Goal: Task Accomplishment & Management: Manage account settings

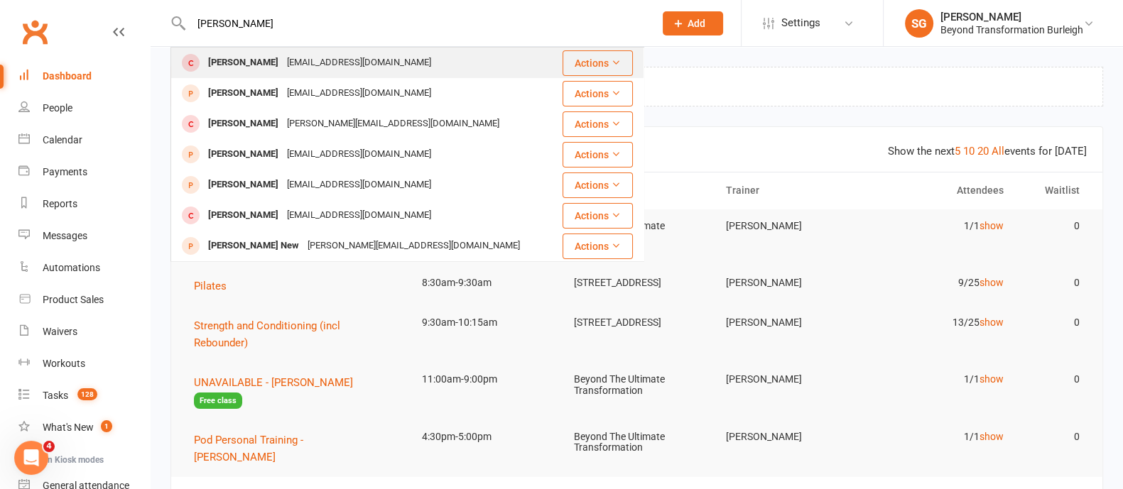
type input "[PERSON_NAME]"
click at [299, 58] on div "[EMAIL_ADDRESS][DOMAIN_NAME]" at bounding box center [359, 63] width 153 height 21
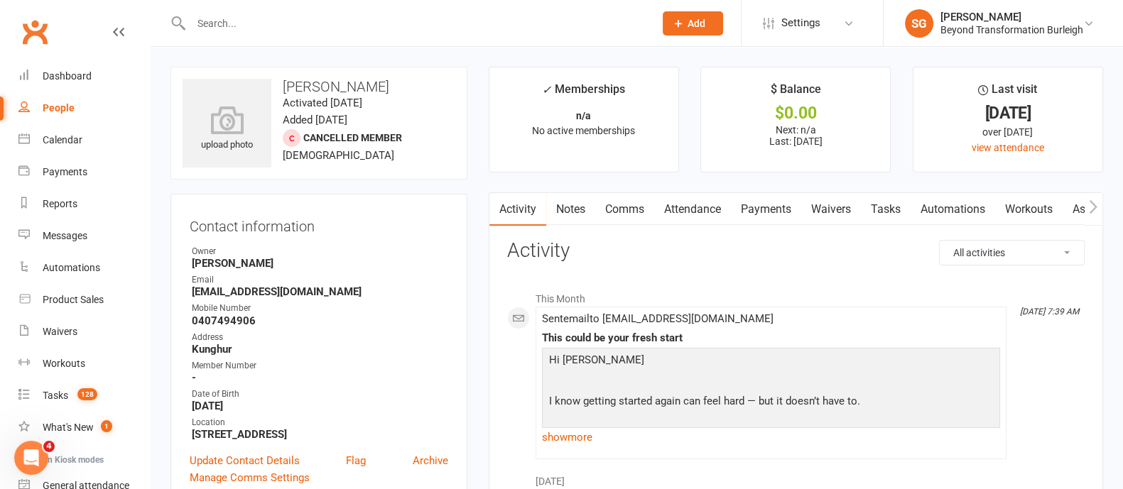
click at [392, 26] on input "text" at bounding box center [415, 23] width 457 height 20
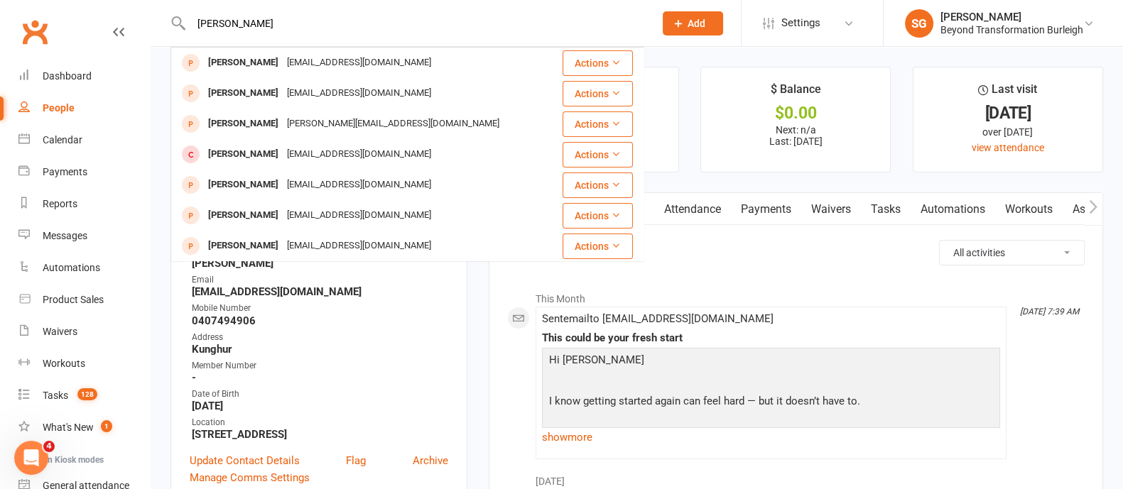
type input "[PERSON_NAME]"
click at [389, 58] on div "[PERSON_NAME] [EMAIL_ADDRESS][DOMAIN_NAME]" at bounding box center [366, 62] width 389 height 29
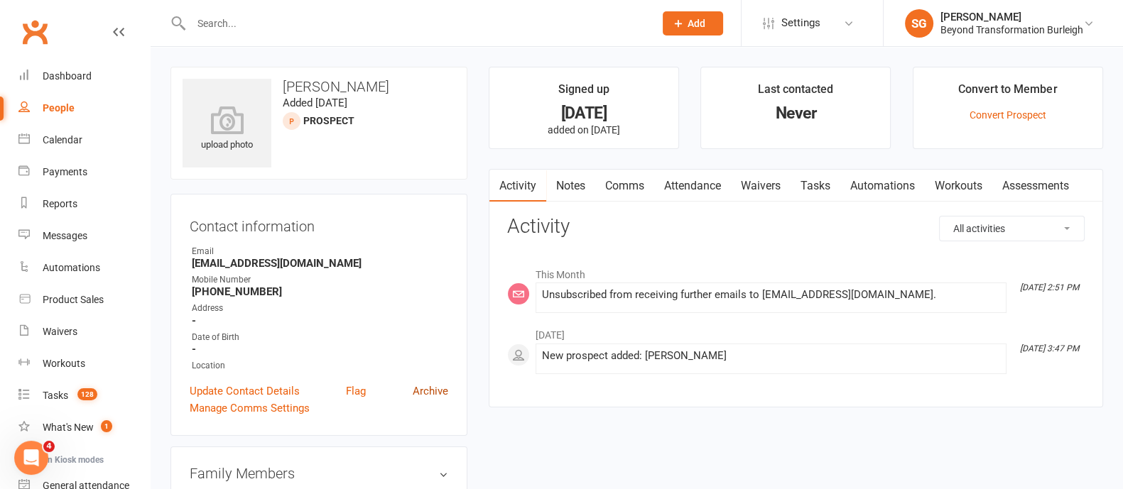
click at [430, 391] on link "Archive" at bounding box center [431, 391] width 36 height 17
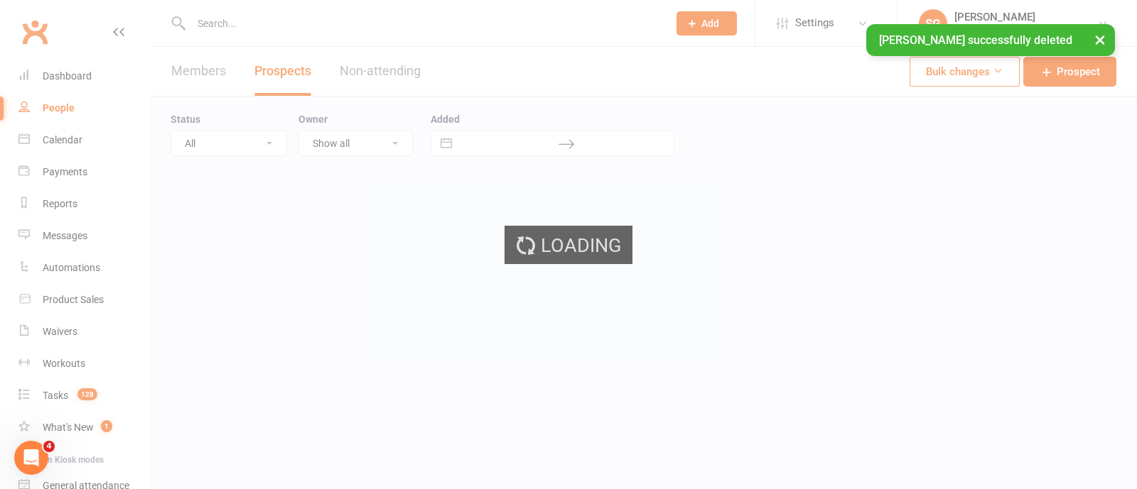
select select "100"
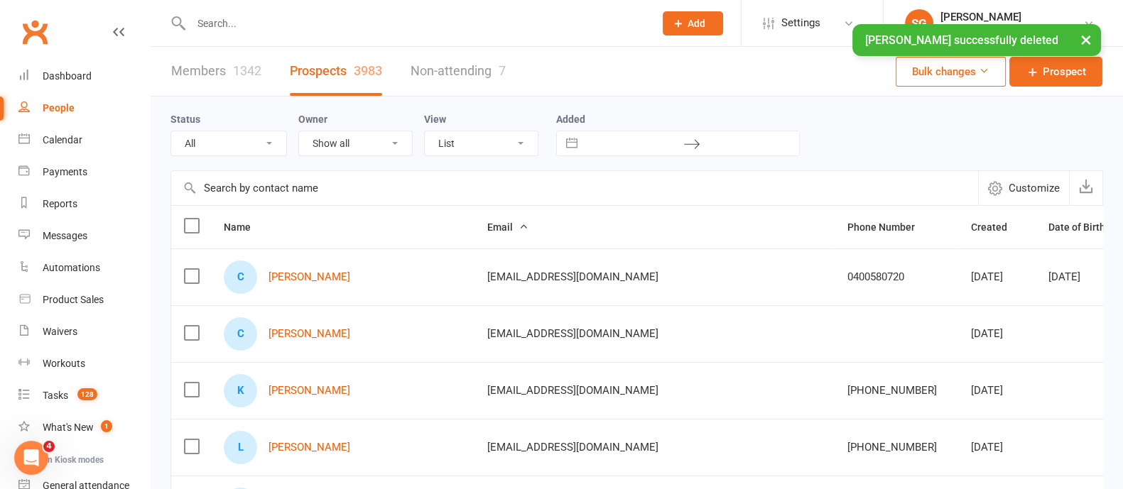
click at [247, 24] on div "× [PERSON_NAME] successfully deleted" at bounding box center [552, 24] width 1105 height 0
click at [234, 24] on div "× [PERSON_NAME] successfully deleted" at bounding box center [552, 24] width 1105 height 0
click at [219, 24] on div "× [PERSON_NAME] successfully deleted" at bounding box center [552, 24] width 1105 height 0
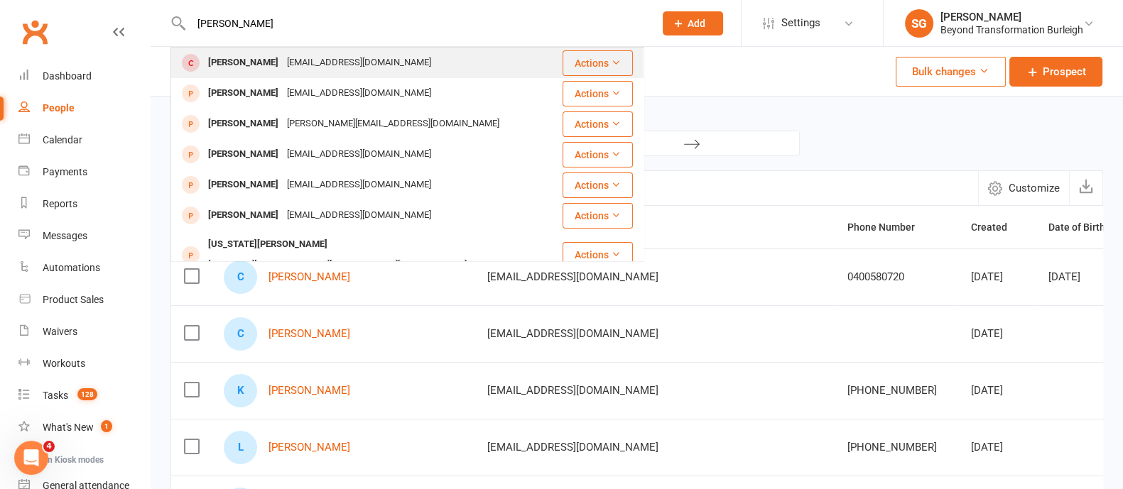
type input "[PERSON_NAME]"
click at [320, 54] on div "[EMAIL_ADDRESS][DOMAIN_NAME]" at bounding box center [359, 63] width 153 height 21
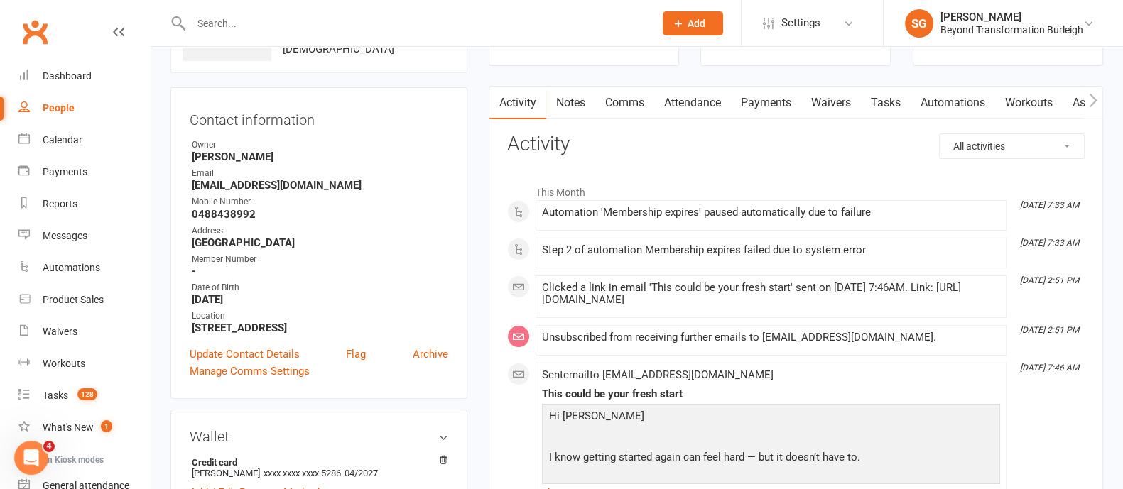
scroll to position [177, 0]
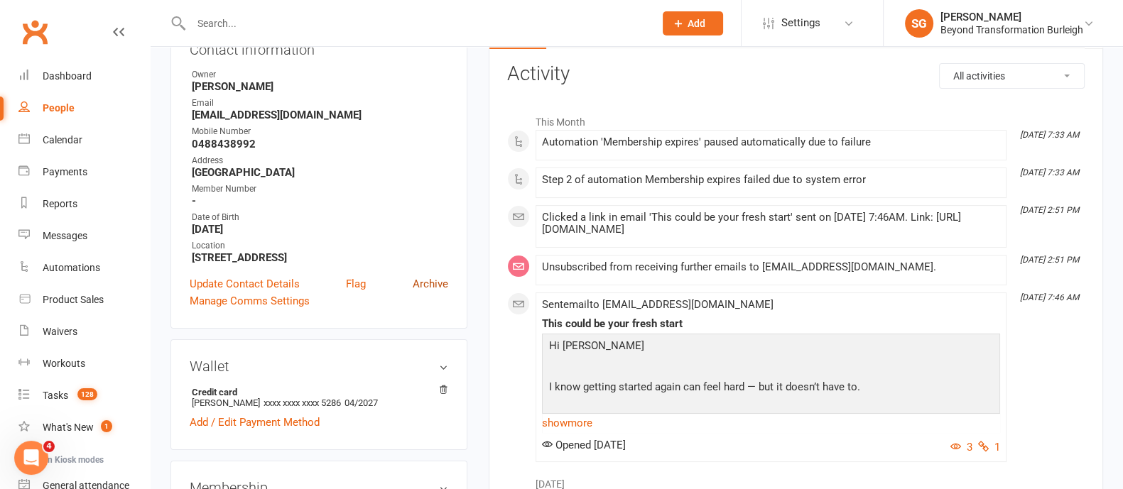
click at [423, 283] on link "Archive" at bounding box center [431, 284] width 36 height 17
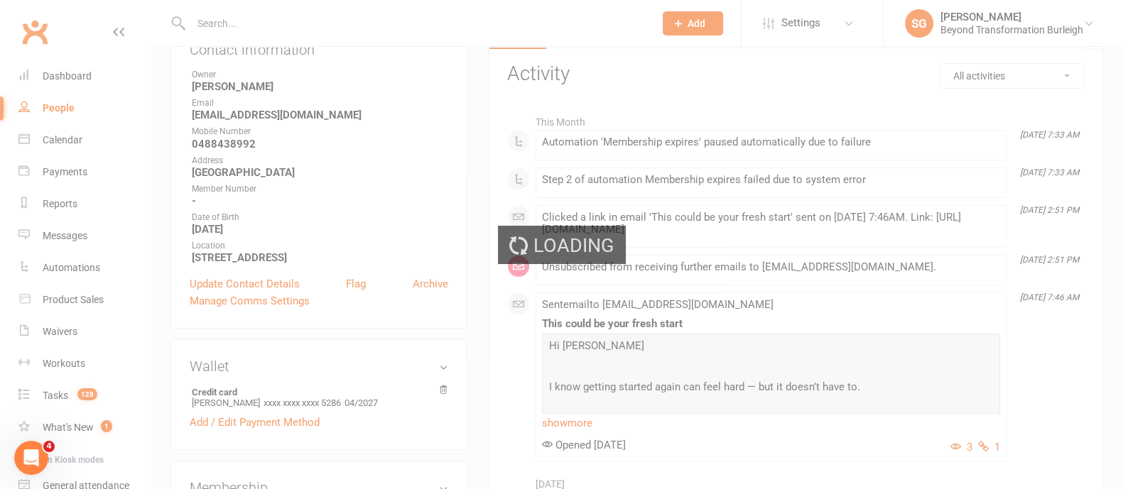
select select "100"
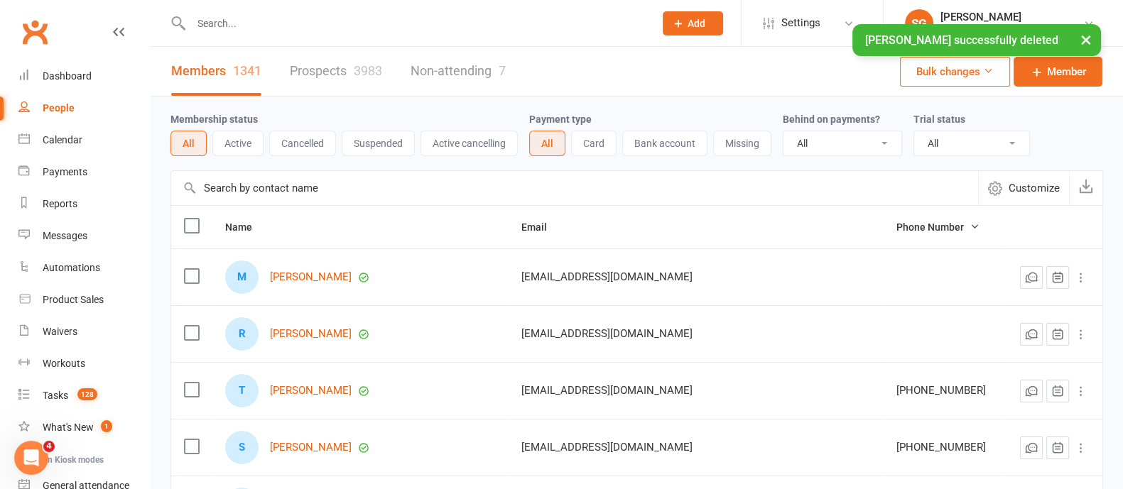
click at [214, 24] on div "× [PERSON_NAME] successfully deleted" at bounding box center [552, 24] width 1105 height 0
drag, startPoint x: 216, startPoint y: 31, endPoint x: 217, endPoint y: 23, distance: 8.6
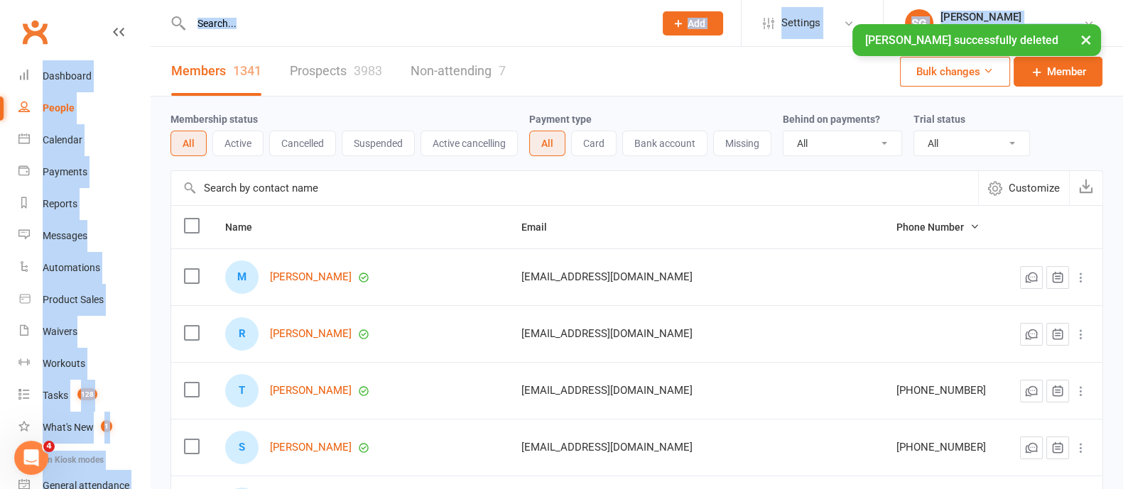
click at [217, 23] on input "text" at bounding box center [415, 23] width 457 height 20
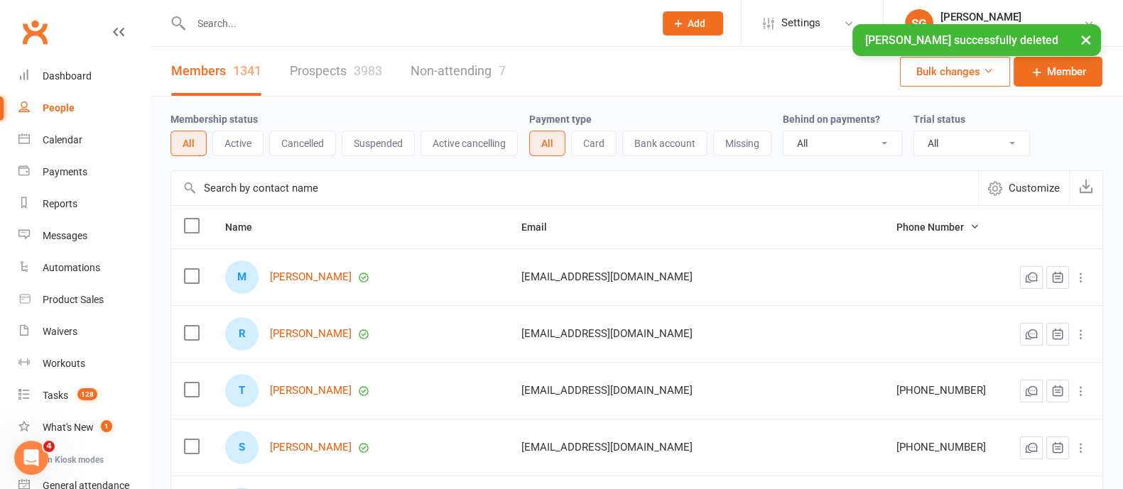
click at [228, 24] on div "× [PERSON_NAME] successfully deleted" at bounding box center [552, 24] width 1105 height 0
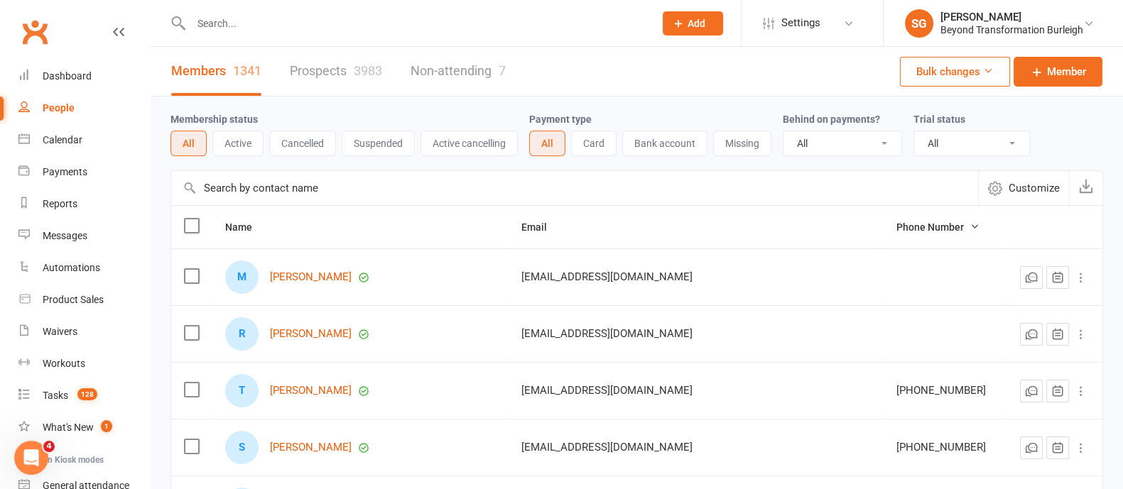
click at [254, 26] on input "text" at bounding box center [415, 23] width 457 height 20
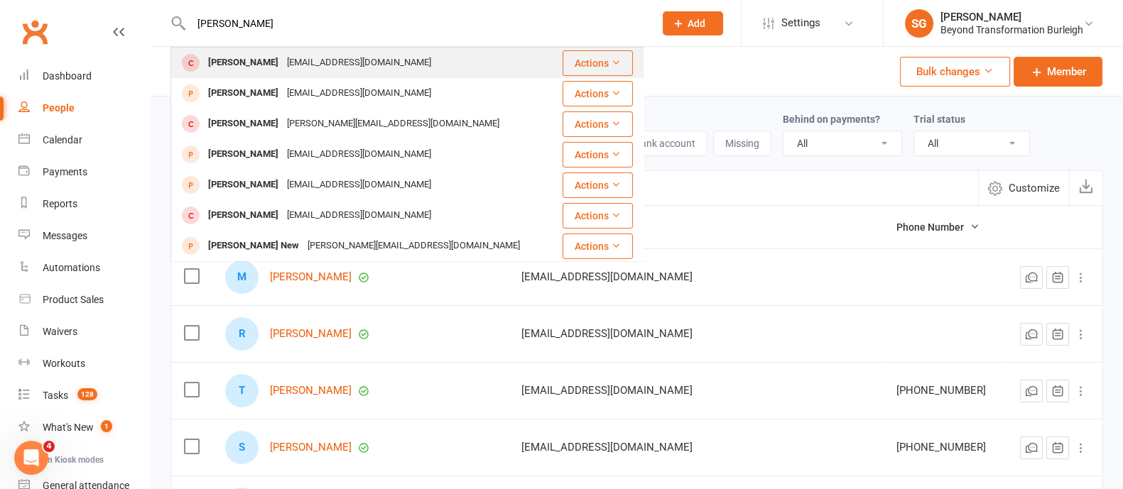
type input "[PERSON_NAME]"
click at [283, 60] on div "[EMAIL_ADDRESS][DOMAIN_NAME]" at bounding box center [359, 63] width 153 height 21
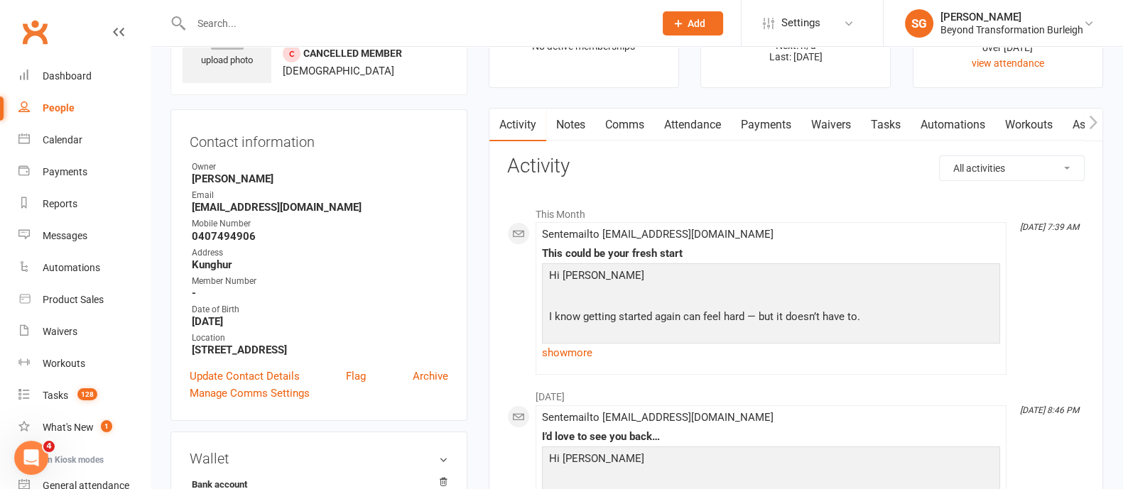
scroll to position [177, 0]
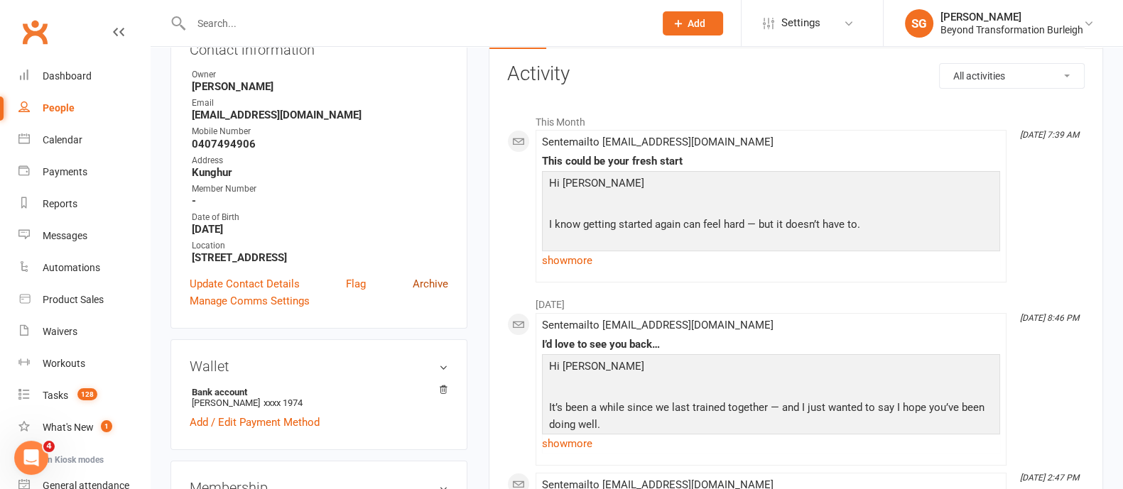
click at [426, 286] on link "Archive" at bounding box center [431, 284] width 36 height 17
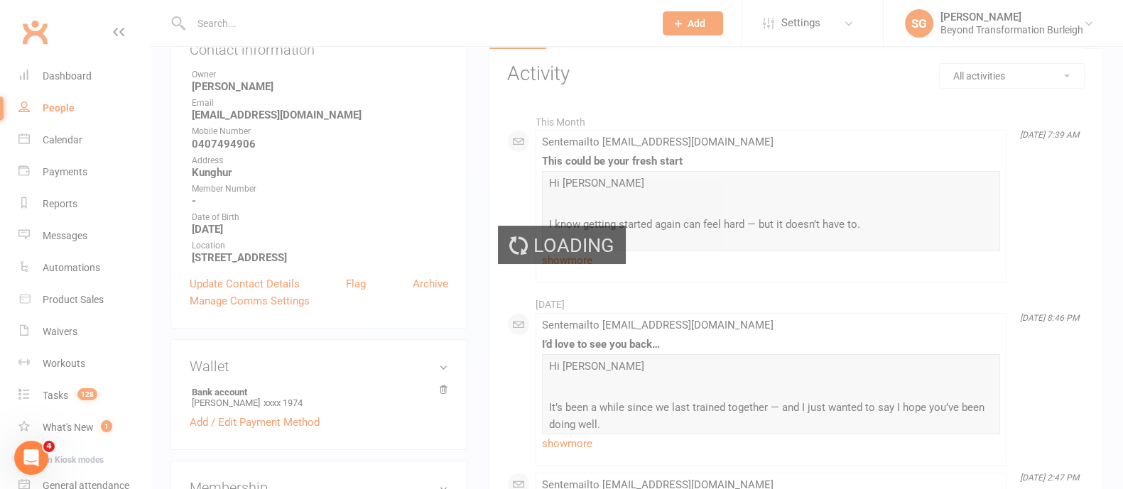
select select "100"
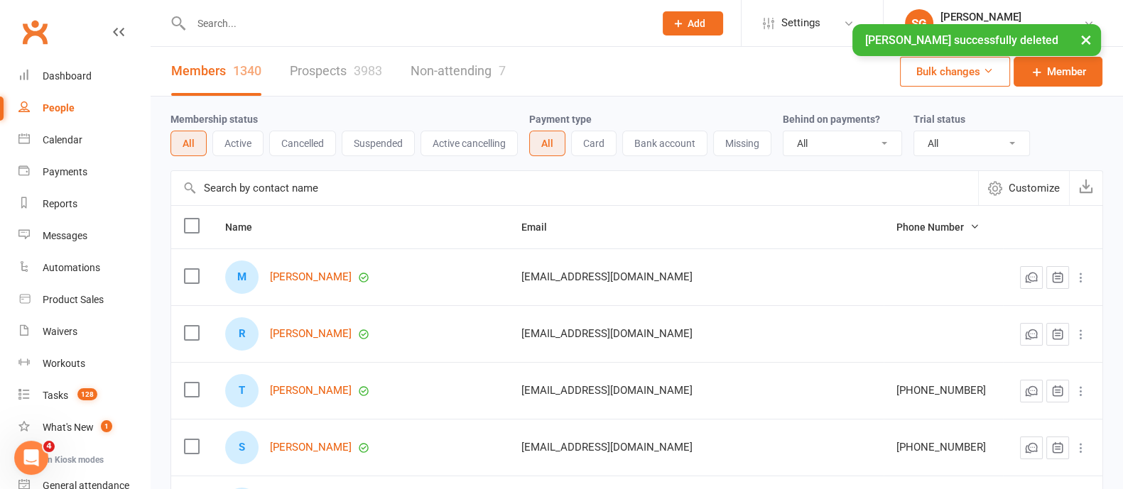
click at [323, 13] on input "text" at bounding box center [415, 23] width 457 height 20
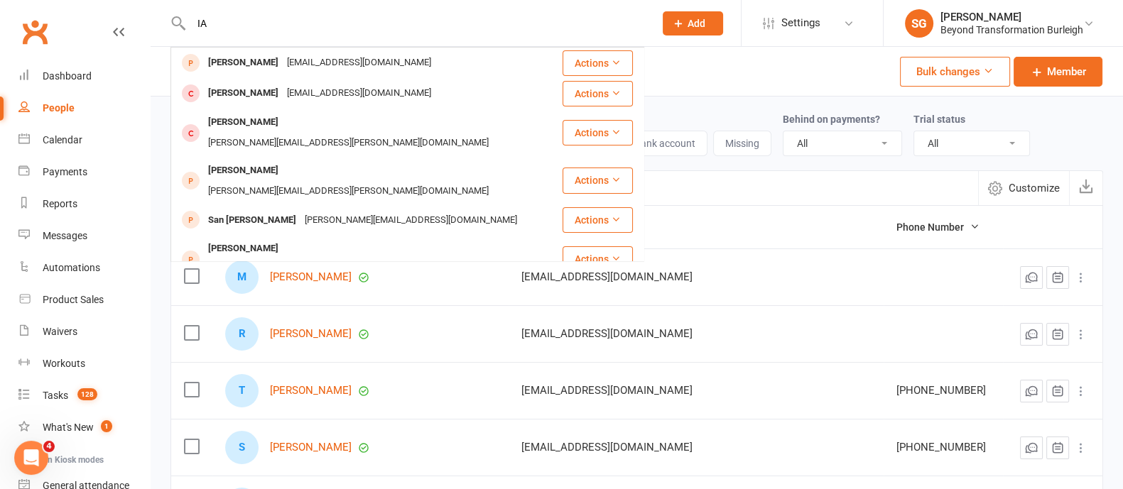
type input "I"
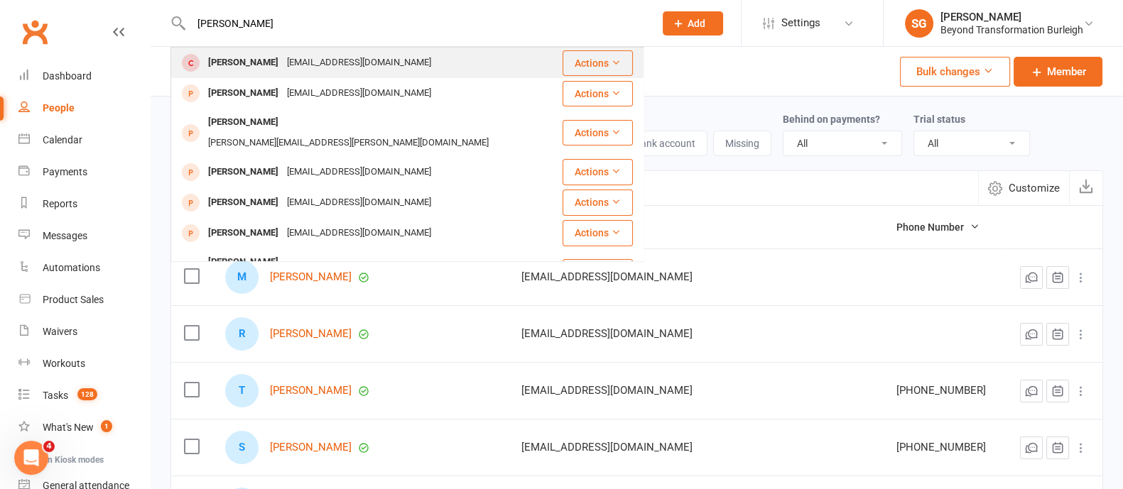
type input "[PERSON_NAME]"
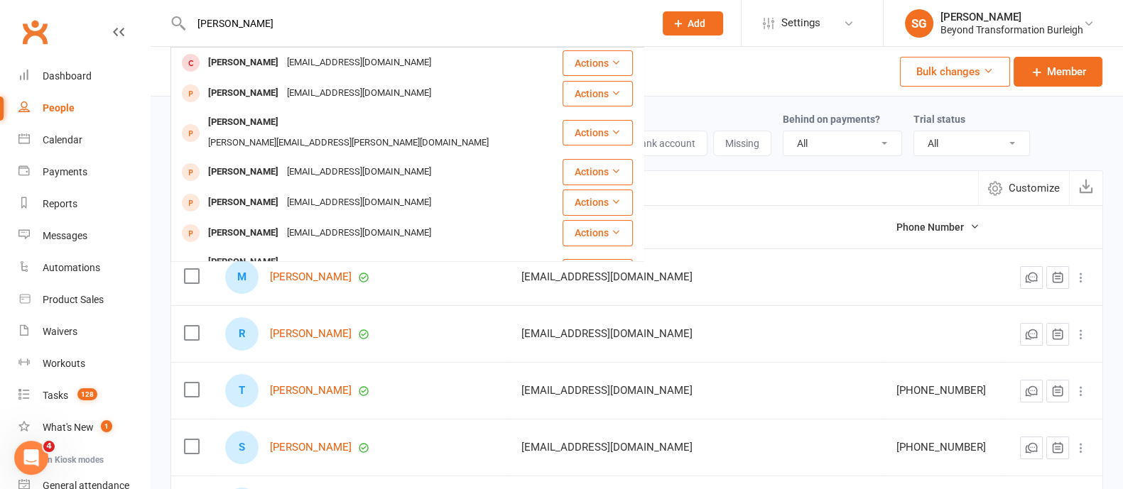
click at [283, 61] on div "[EMAIL_ADDRESS][DOMAIN_NAME]" at bounding box center [359, 63] width 153 height 21
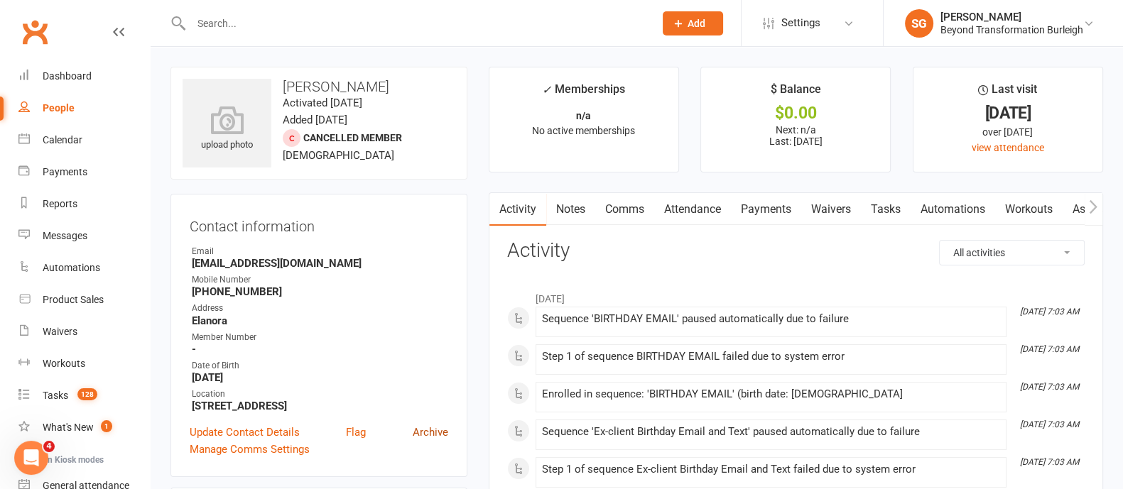
click at [438, 430] on link "Archive" at bounding box center [431, 432] width 36 height 17
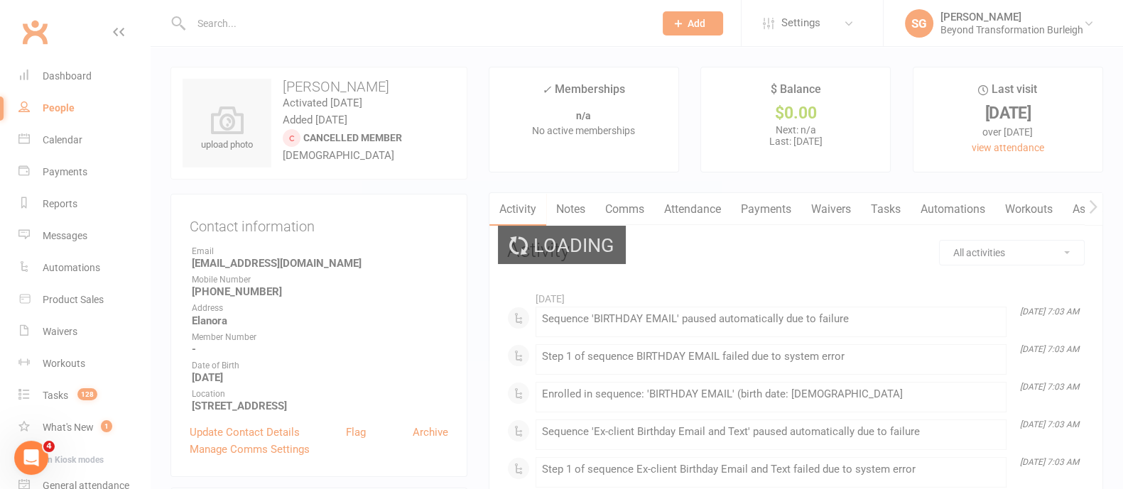
select select "100"
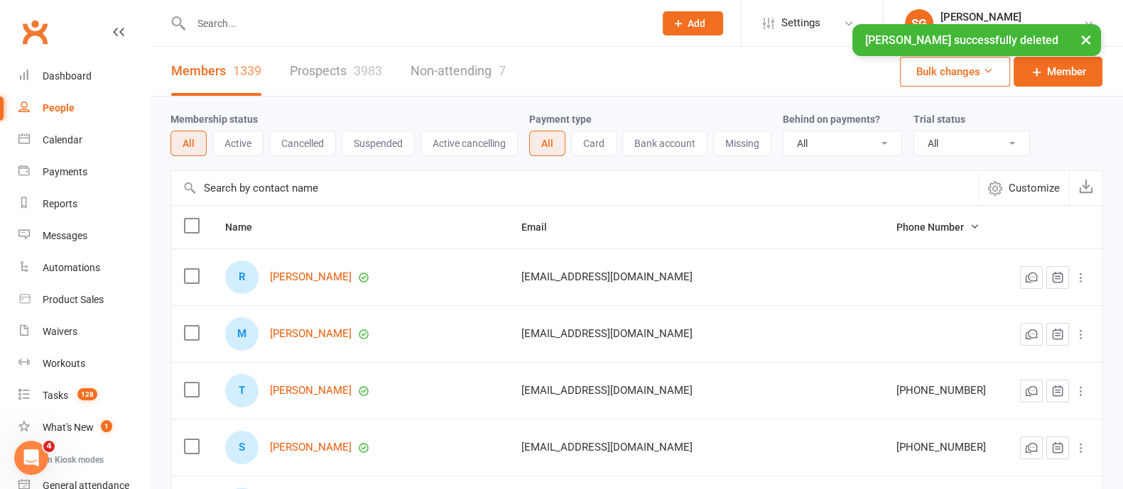
click at [240, 21] on input "text" at bounding box center [415, 23] width 457 height 20
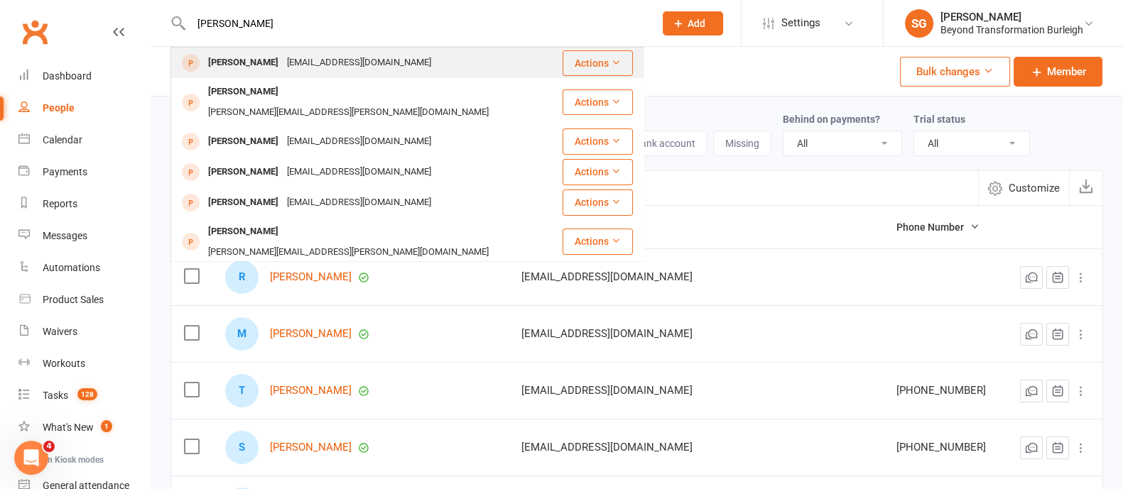
type input "[PERSON_NAME]"
click at [333, 63] on div "[EMAIL_ADDRESS][DOMAIN_NAME]" at bounding box center [359, 63] width 153 height 21
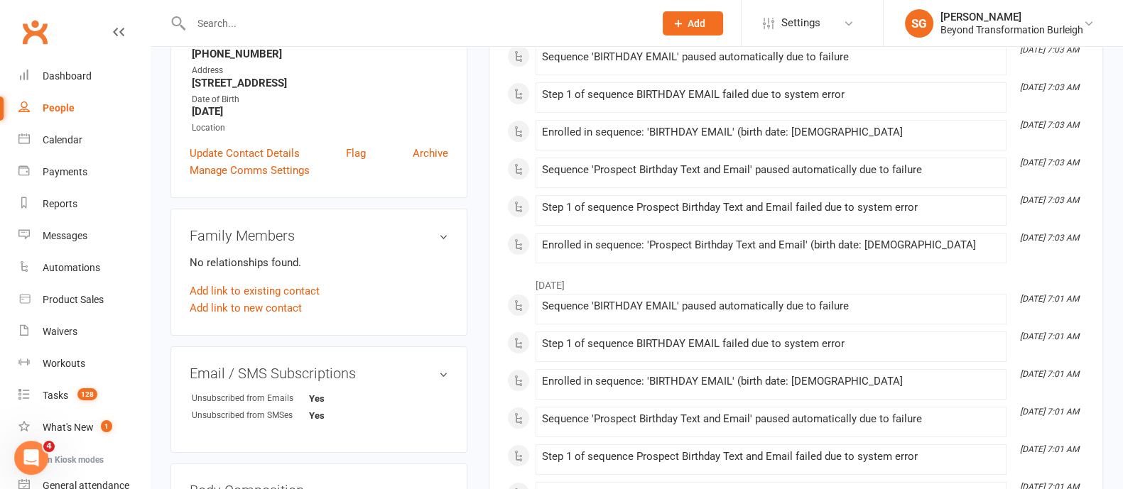
scroll to position [266, 0]
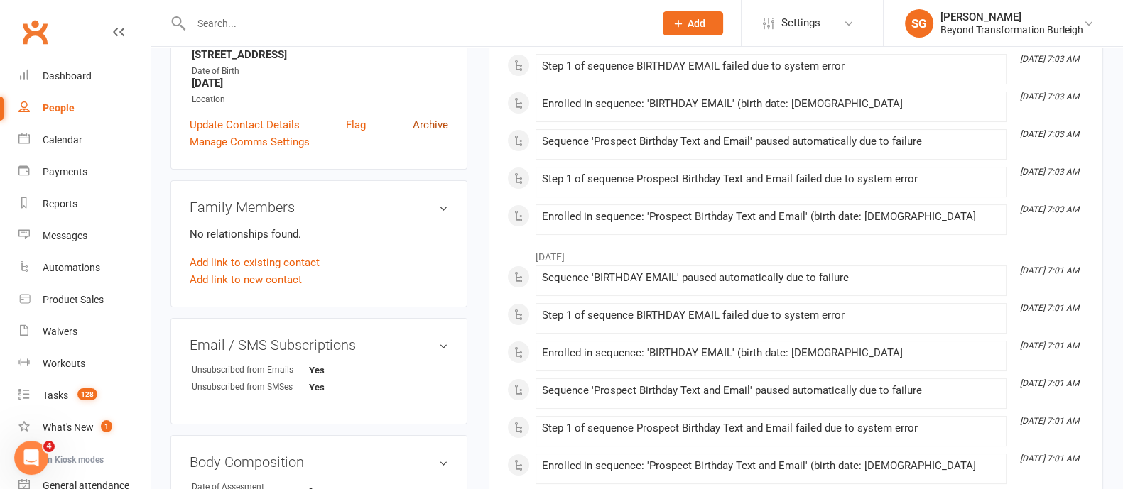
click at [434, 124] on link "Archive" at bounding box center [431, 125] width 36 height 17
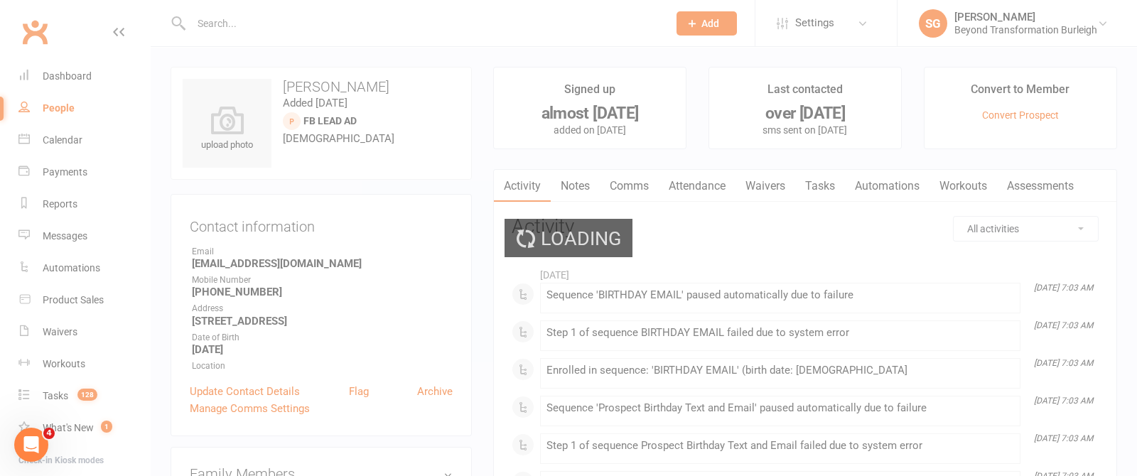
select select "100"
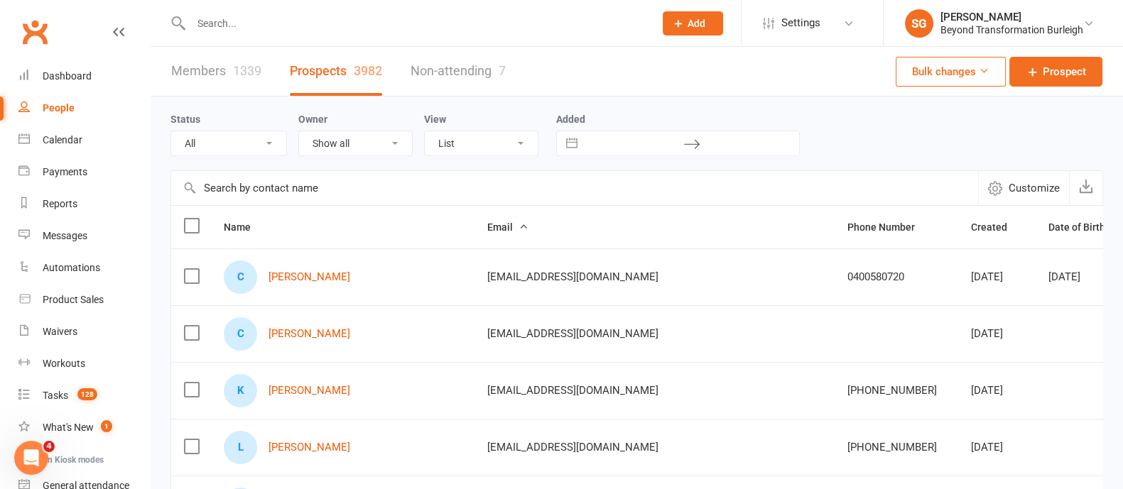
click at [237, 14] on input "text" at bounding box center [415, 23] width 457 height 20
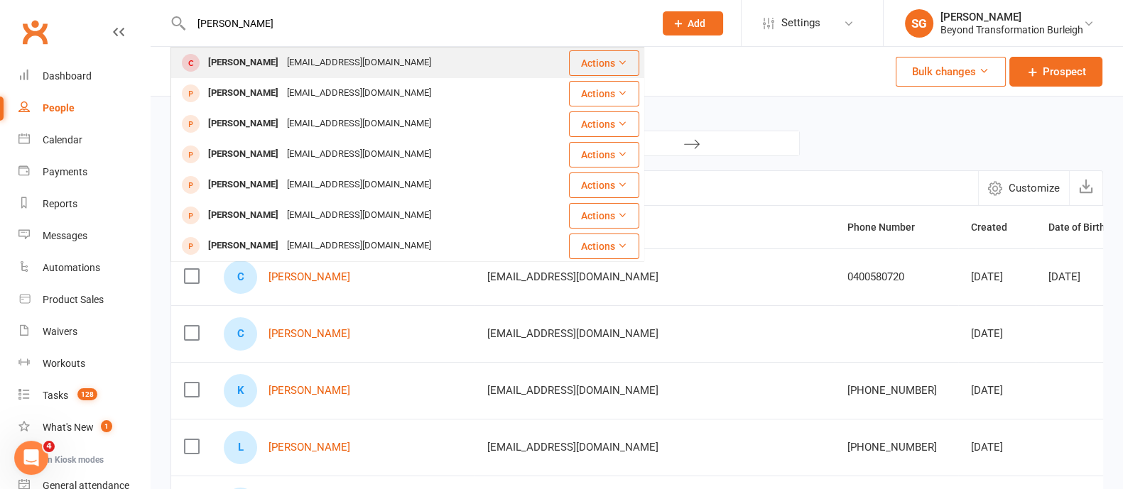
type input "[PERSON_NAME]"
click at [302, 58] on div "[EMAIL_ADDRESS][DOMAIN_NAME]" at bounding box center [359, 63] width 153 height 21
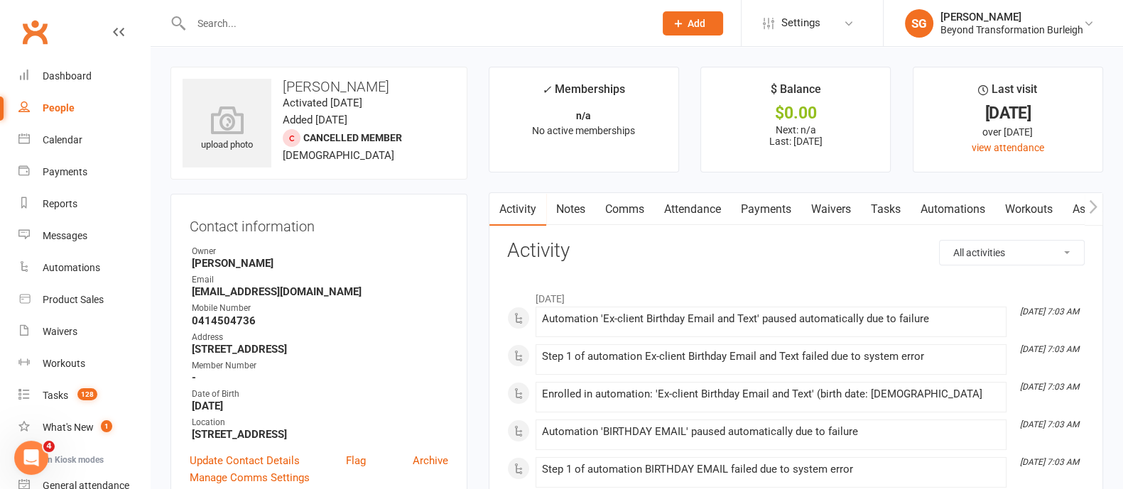
click at [263, 15] on input "text" at bounding box center [415, 23] width 457 height 20
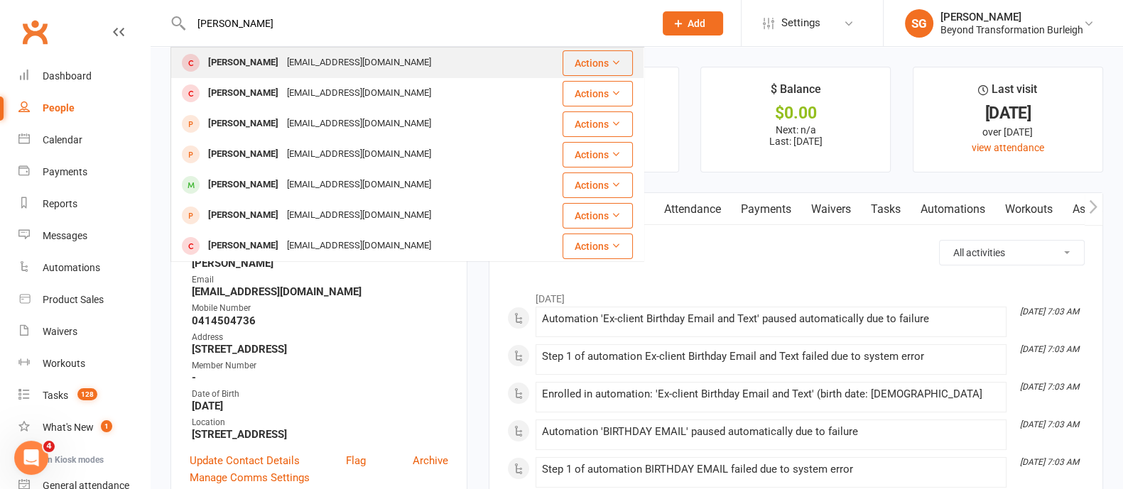
type input "[PERSON_NAME]"
click at [313, 53] on div "[EMAIL_ADDRESS][DOMAIN_NAME]" at bounding box center [359, 63] width 153 height 21
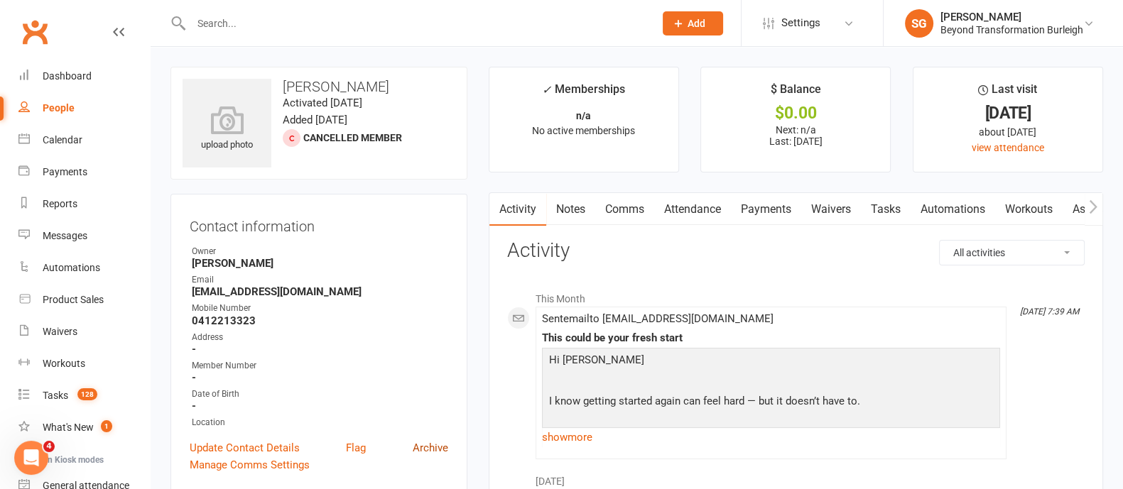
click at [437, 447] on link "Archive" at bounding box center [431, 448] width 36 height 17
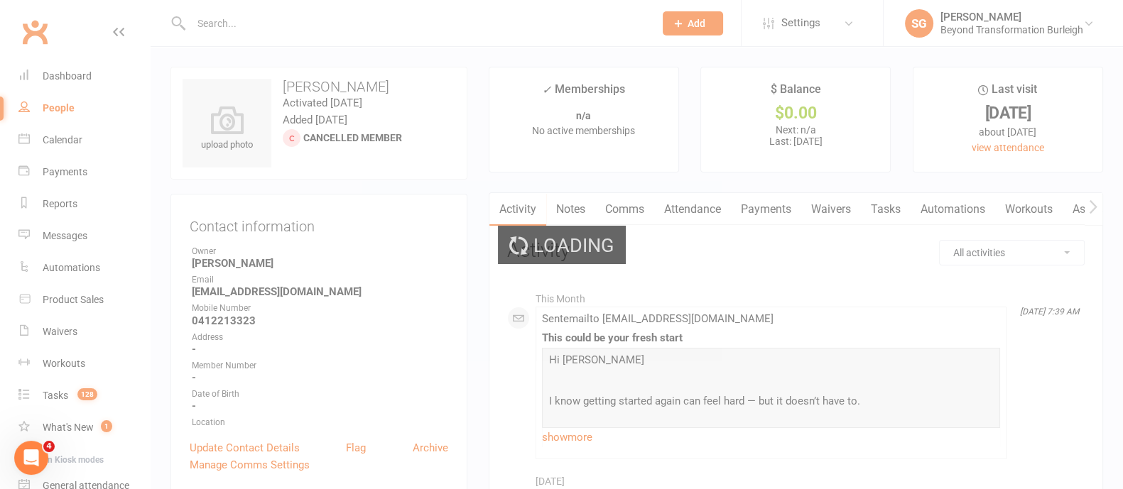
select select "100"
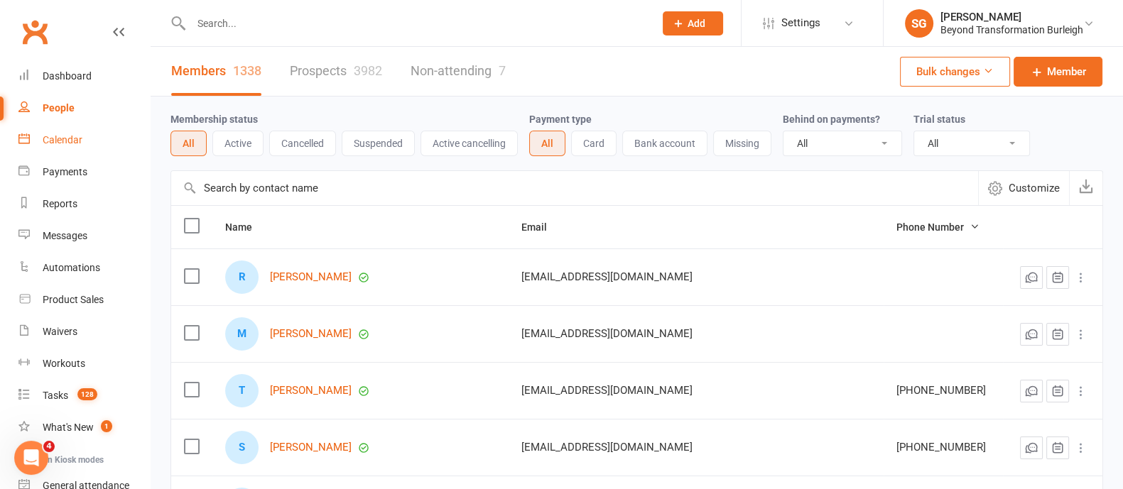
click at [97, 139] on link "Calendar" at bounding box center [83, 140] width 131 height 32
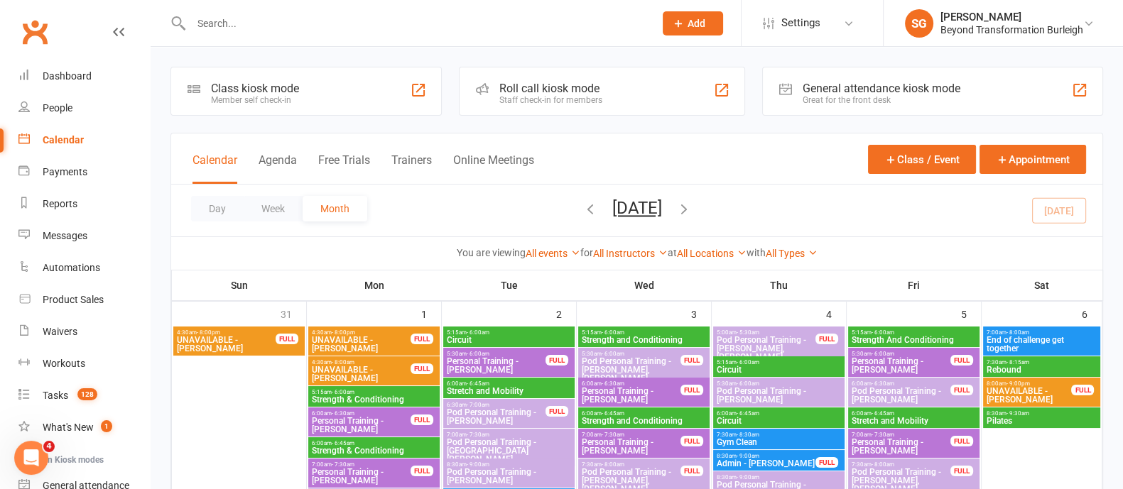
click at [277, 207] on button "Week" at bounding box center [273, 209] width 59 height 26
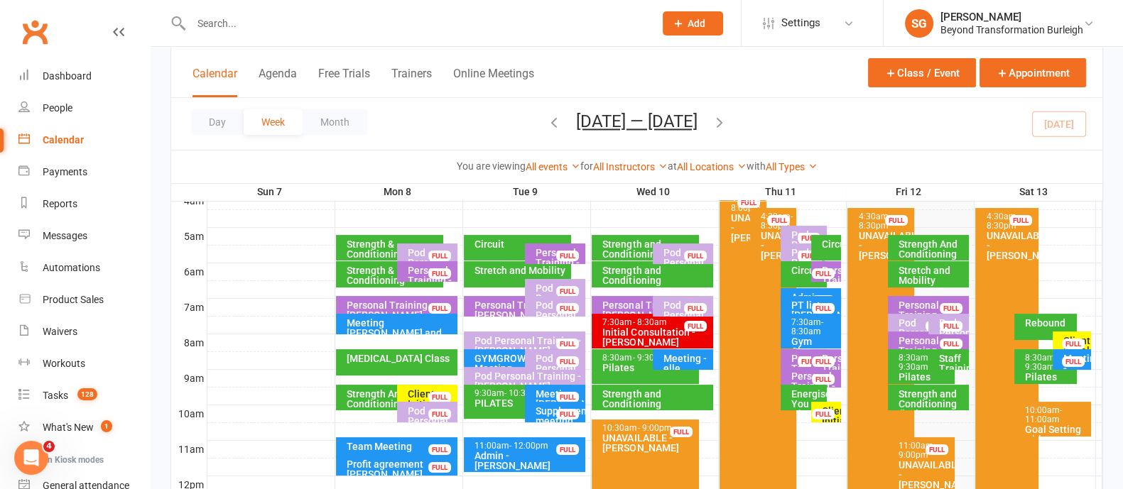
scroll to position [266, 0]
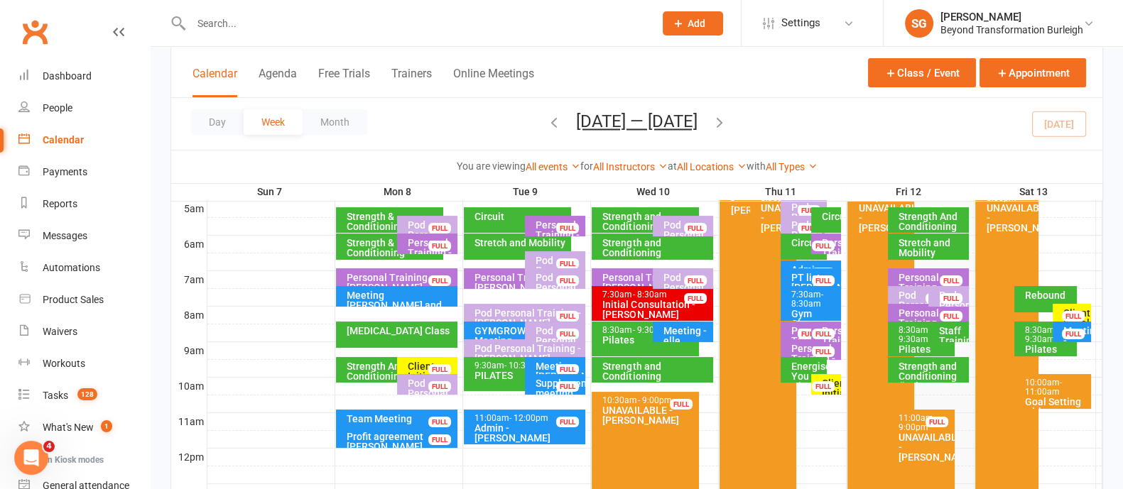
click at [1044, 399] on div "Goal Setting with [PERSON_NAME]" at bounding box center [1056, 412] width 64 height 30
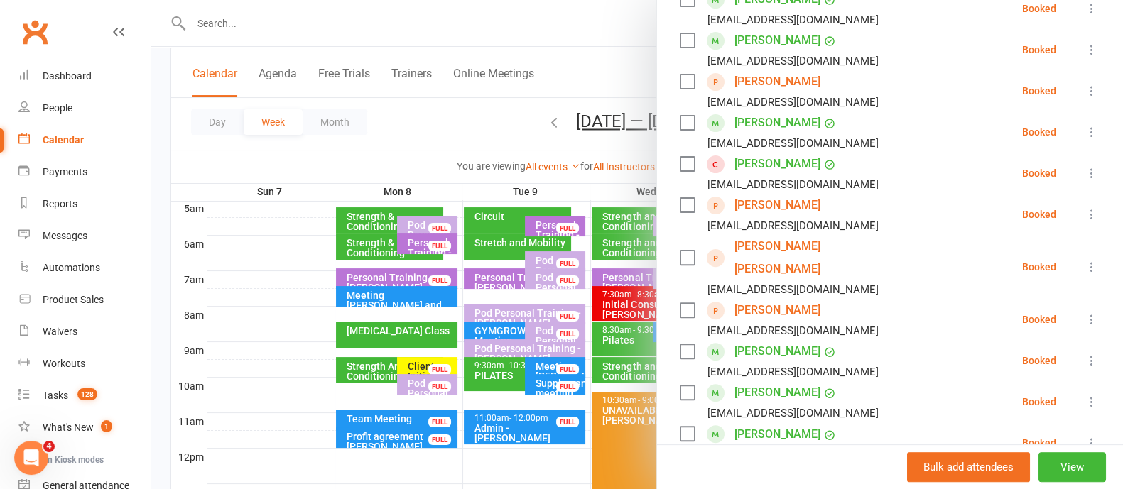
scroll to position [444, 0]
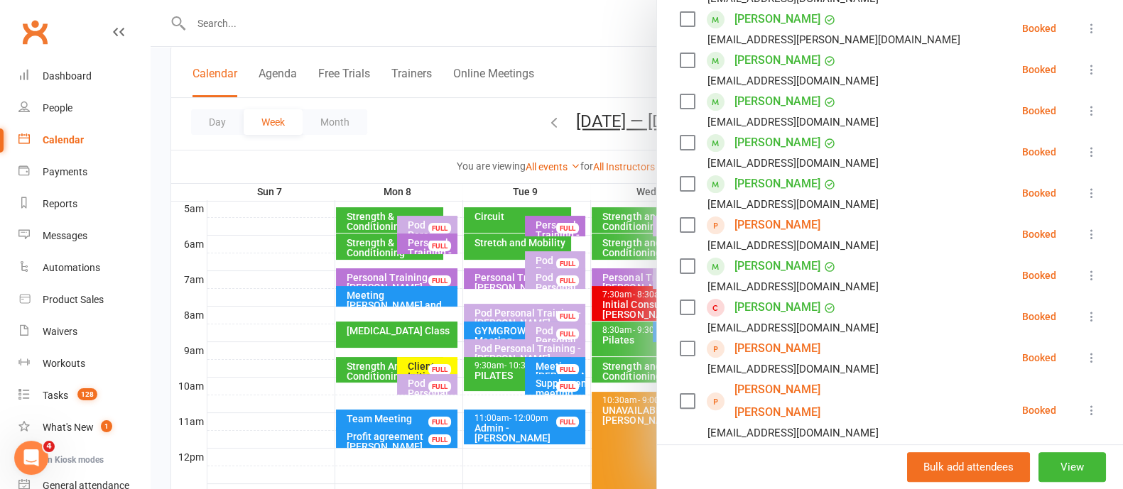
click at [340, 22] on div at bounding box center [637, 244] width 973 height 489
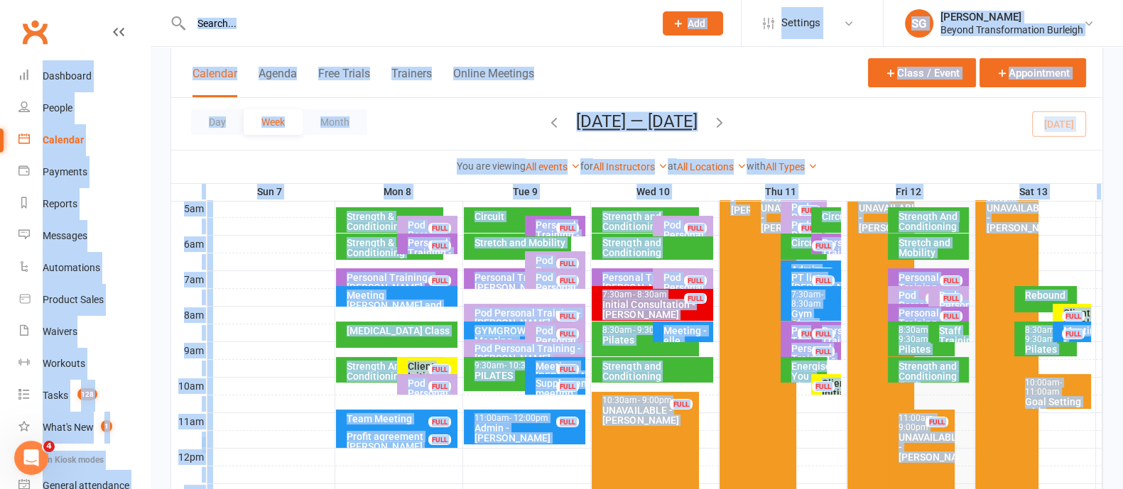
click at [274, 32] on input "text" at bounding box center [415, 23] width 457 height 20
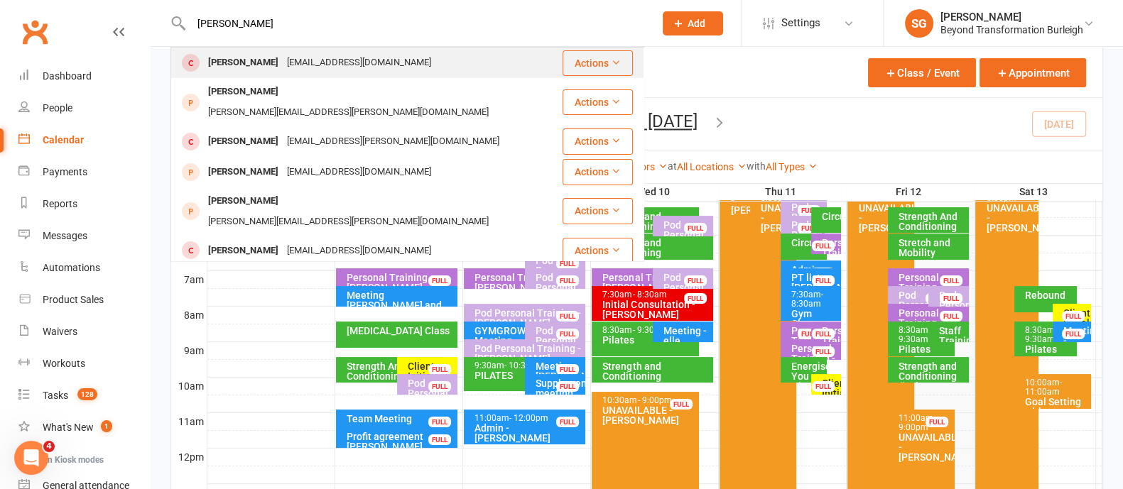
type input "[PERSON_NAME]"
click at [283, 55] on div "[EMAIL_ADDRESS][DOMAIN_NAME]" at bounding box center [359, 63] width 153 height 21
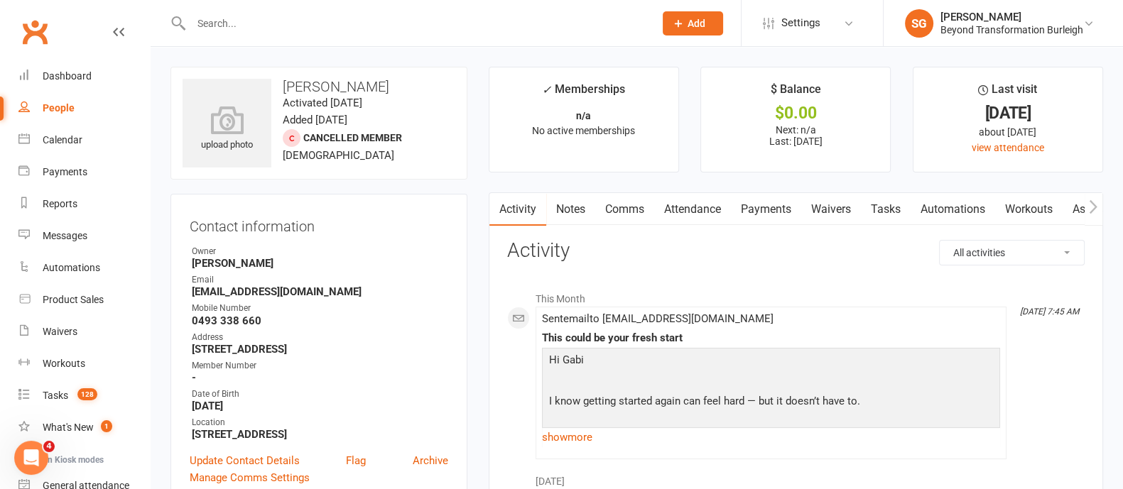
click at [401, 33] on div at bounding box center [407, 23] width 474 height 46
click at [391, 28] on input "text" at bounding box center [415, 23] width 457 height 20
type input "[PERSON_NAME]"
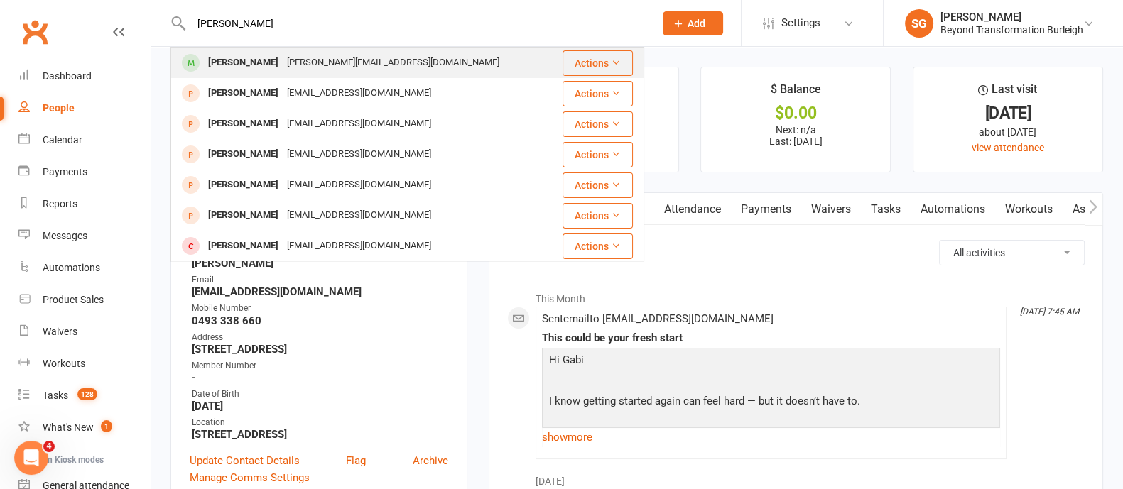
click at [367, 68] on div "[PERSON_NAME][EMAIL_ADDRESS][DOMAIN_NAME]" at bounding box center [393, 63] width 221 height 21
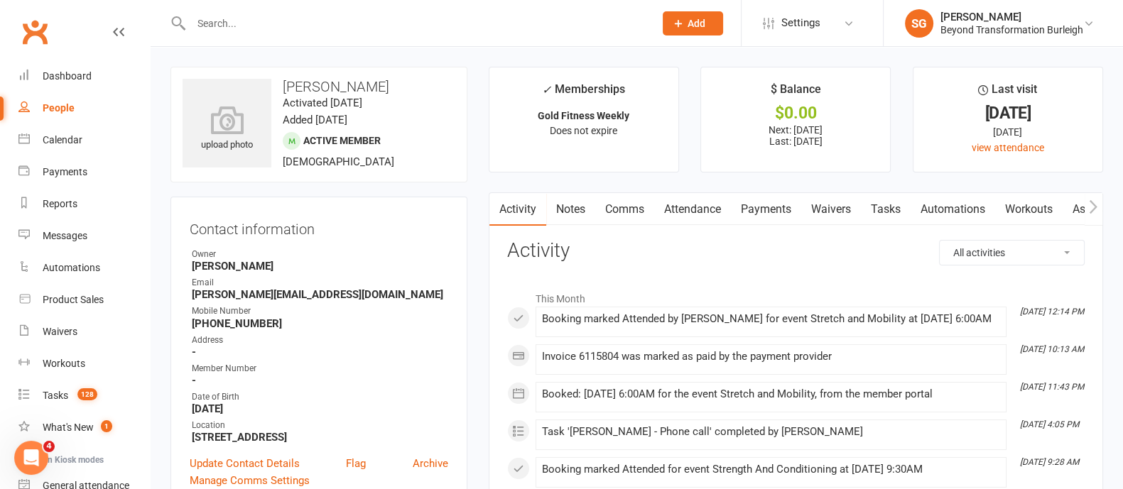
click at [781, 210] on link "Payments" at bounding box center [766, 209] width 70 height 33
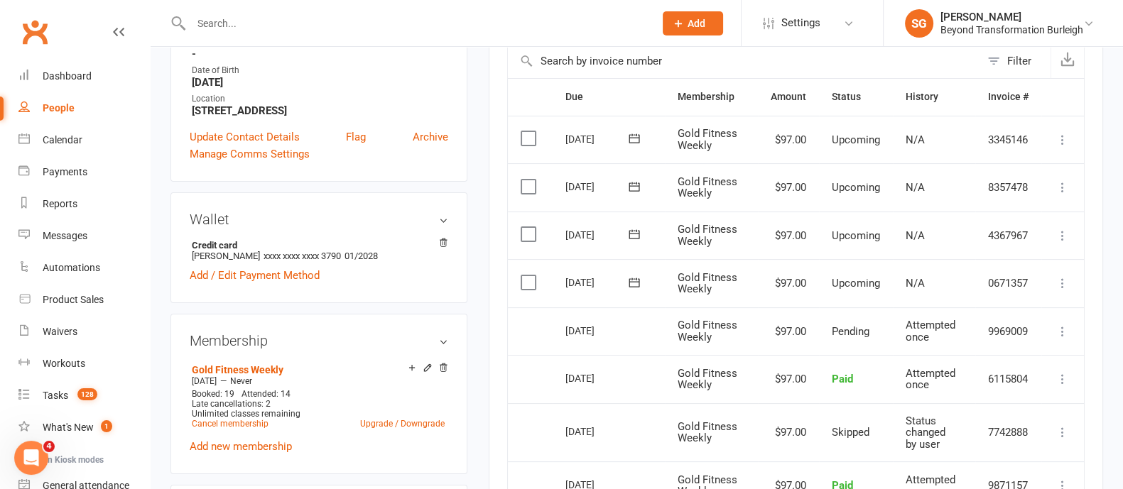
scroll to position [354, 0]
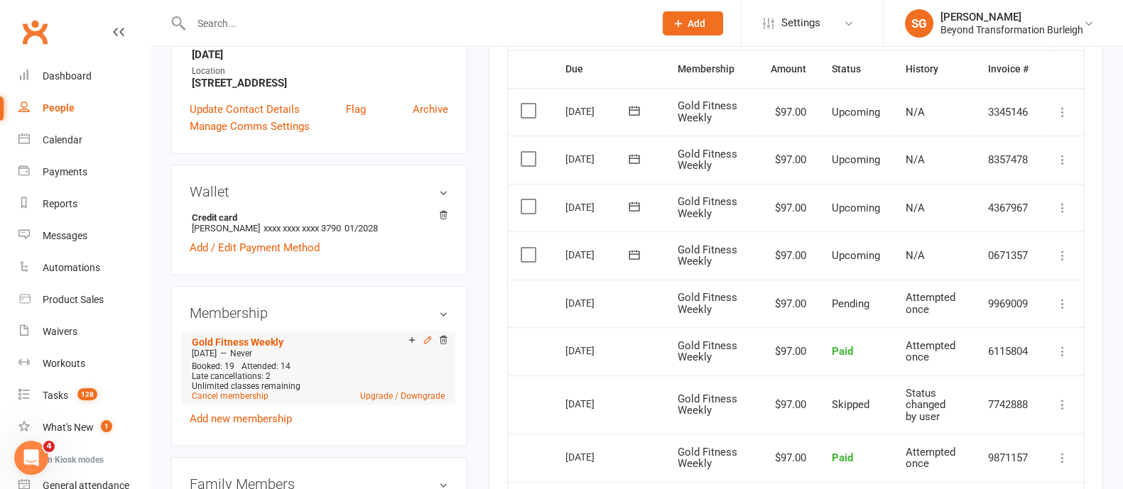
click at [425, 344] on icon at bounding box center [427, 340] width 6 height 6
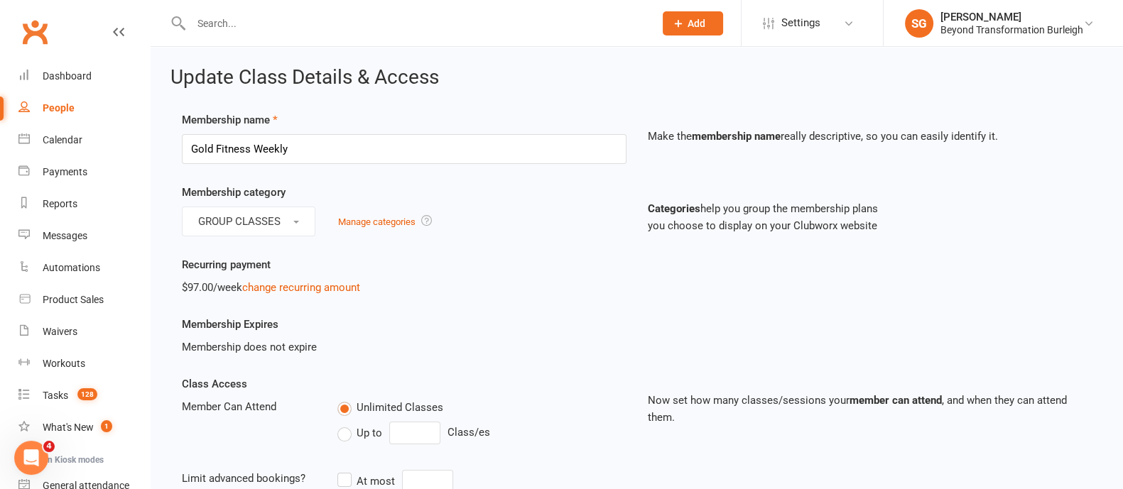
click at [279, 294] on div "$97.00/week change recurring amount" at bounding box center [404, 287] width 445 height 17
click at [283, 282] on link "change recurring amount" at bounding box center [301, 287] width 118 height 13
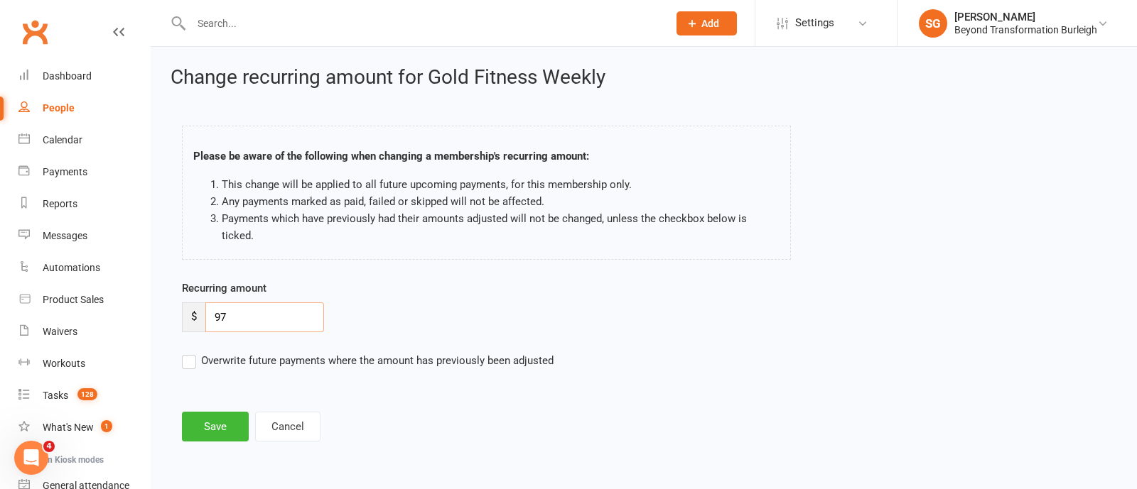
click at [221, 303] on input "97" at bounding box center [264, 318] width 119 height 30
type input "67"
drag, startPoint x: 220, startPoint y: 404, endPoint x: 583, endPoint y: 286, distance: 381.7
click at [226, 412] on button "Save" at bounding box center [215, 427] width 67 height 30
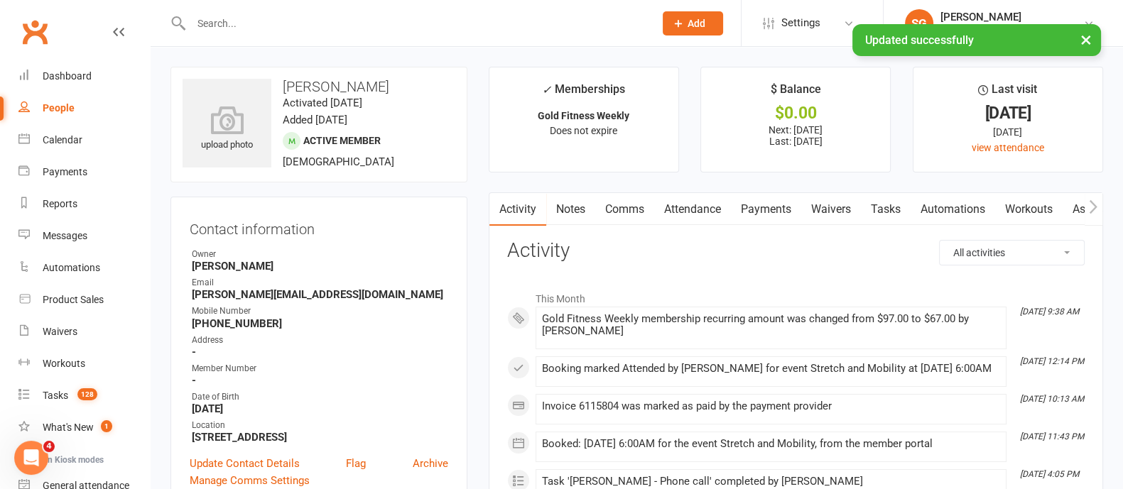
click at [742, 207] on link "Payments" at bounding box center [766, 209] width 70 height 33
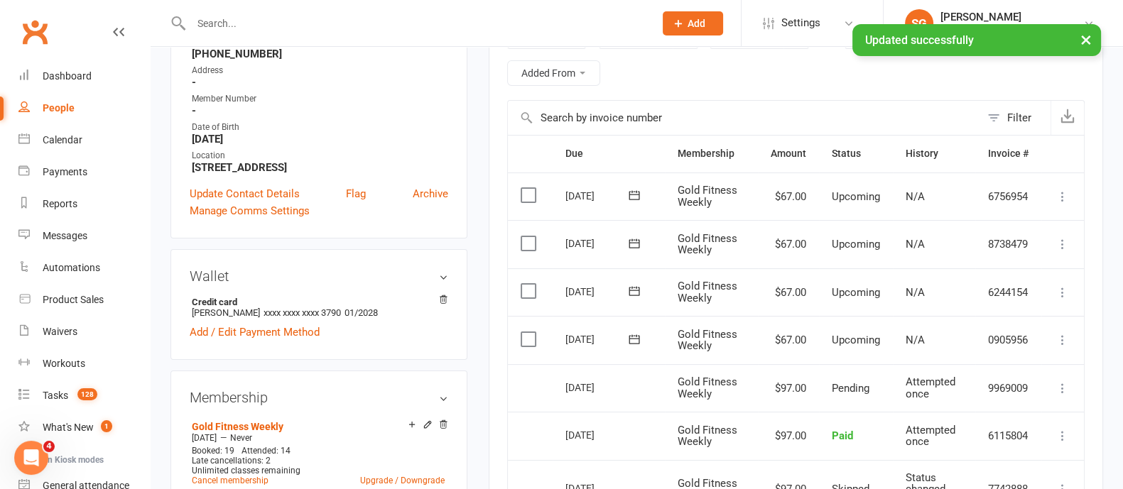
scroll to position [354, 0]
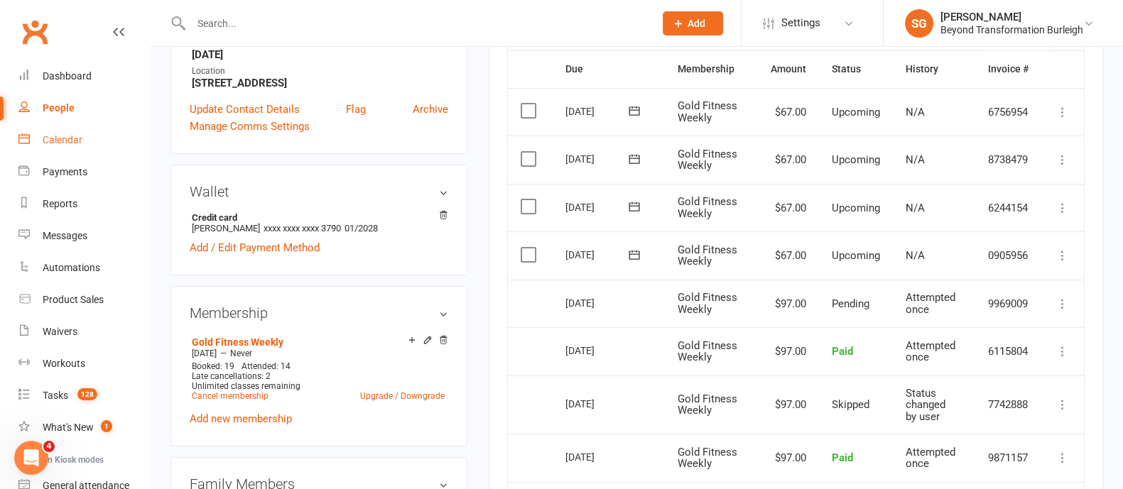
drag, startPoint x: 70, startPoint y: 144, endPoint x: 81, endPoint y: 146, distance: 11.5
click at [70, 145] on div "Calendar" at bounding box center [63, 139] width 40 height 11
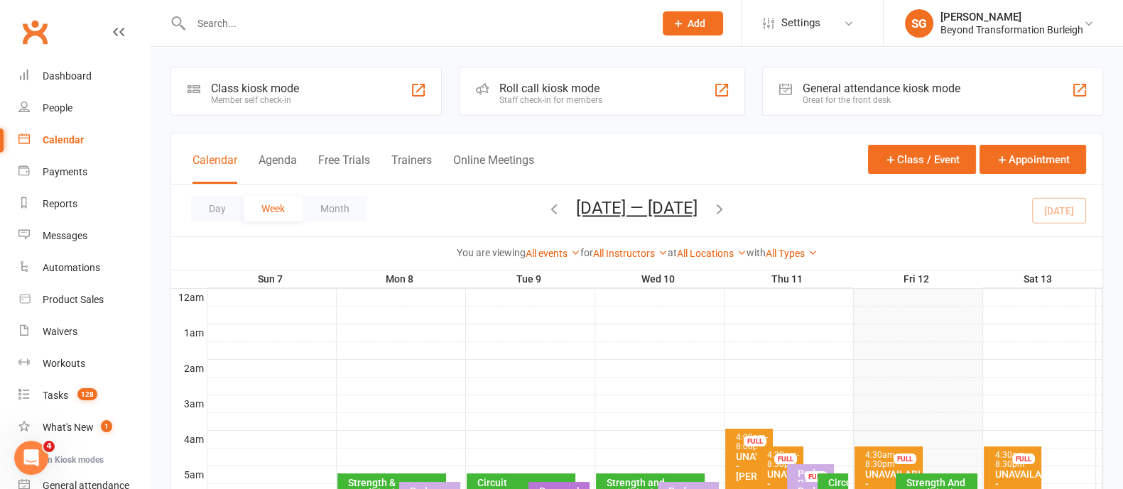
scroll to position [266, 0]
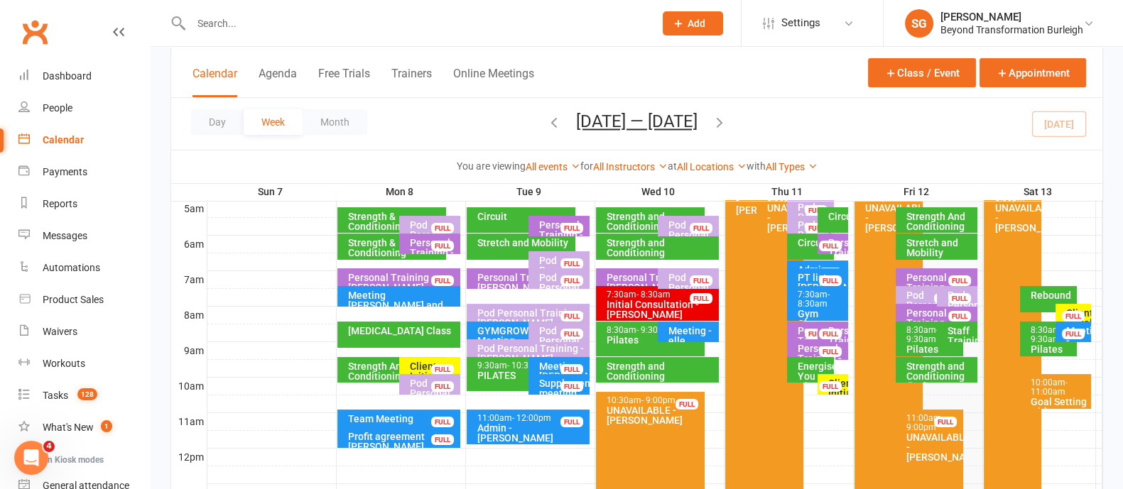
click at [1041, 340] on span "- 9:30am" at bounding box center [1047, 334] width 32 height 19
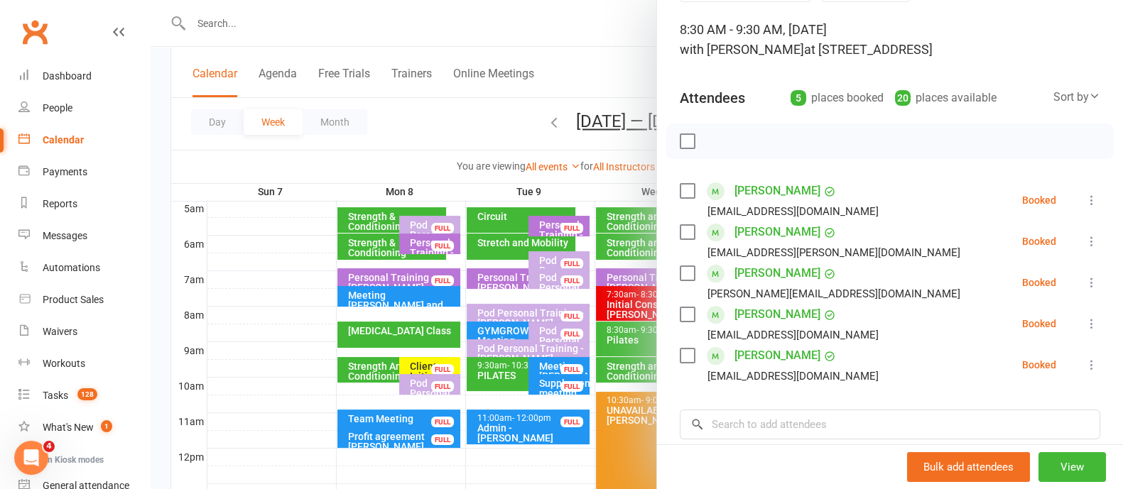
scroll to position [0, 0]
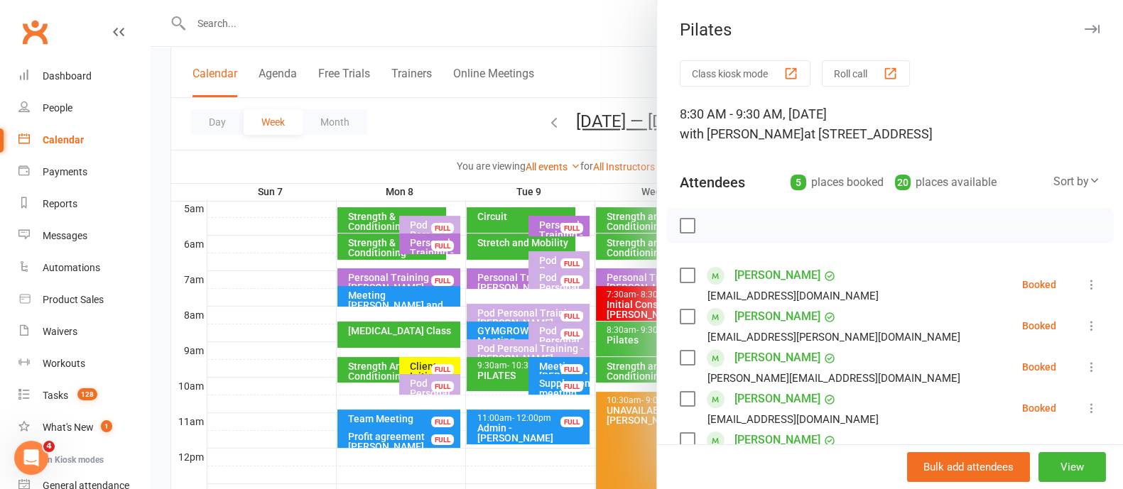
click at [1083, 33] on button "button" at bounding box center [1091, 29] width 17 height 17
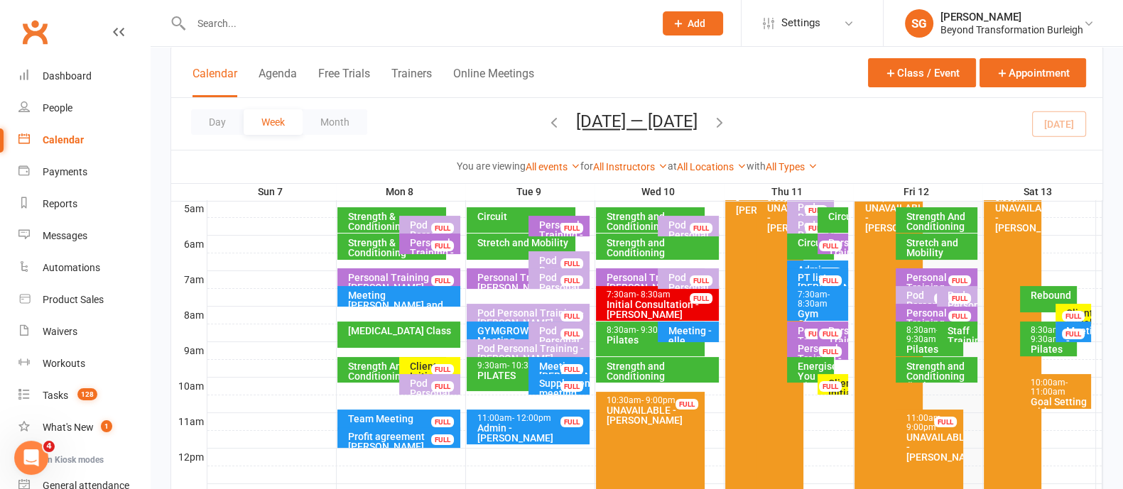
click at [1036, 296] on div "Rebound" at bounding box center [1052, 296] width 44 height 10
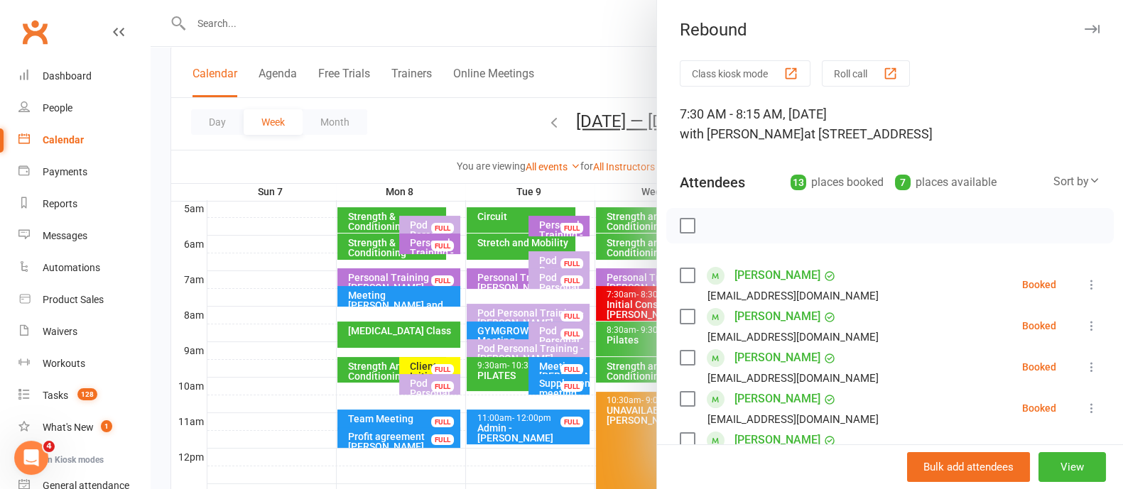
click at [1085, 29] on icon "button" at bounding box center [1092, 29] width 15 height 9
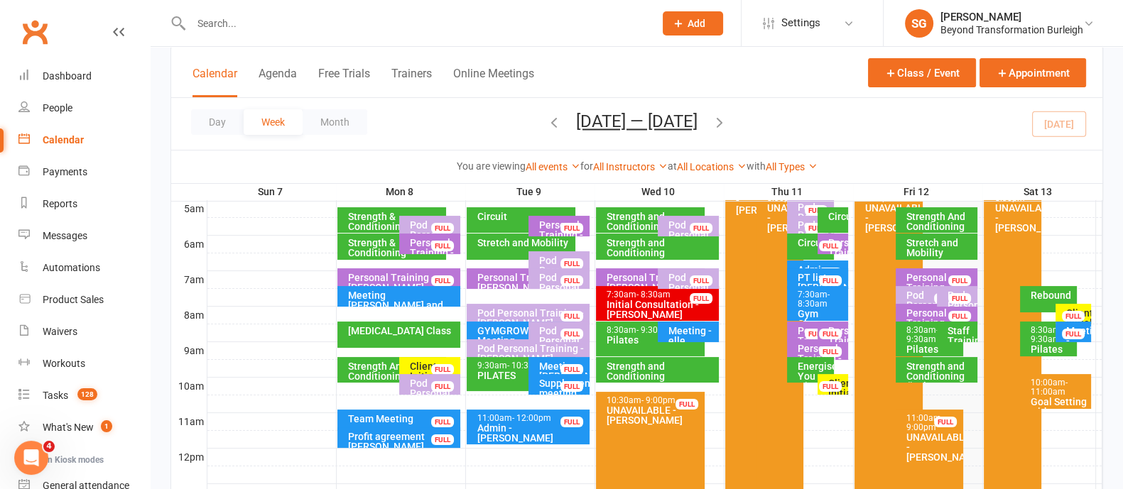
click at [1057, 392] on span "- 11:00am" at bounding box center [1049, 387] width 37 height 19
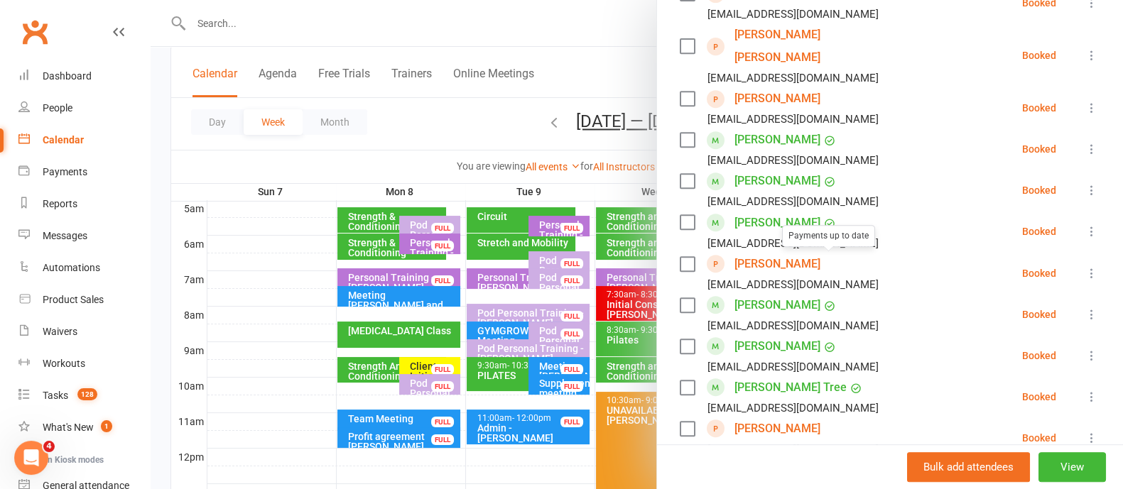
scroll to position [1022, 0]
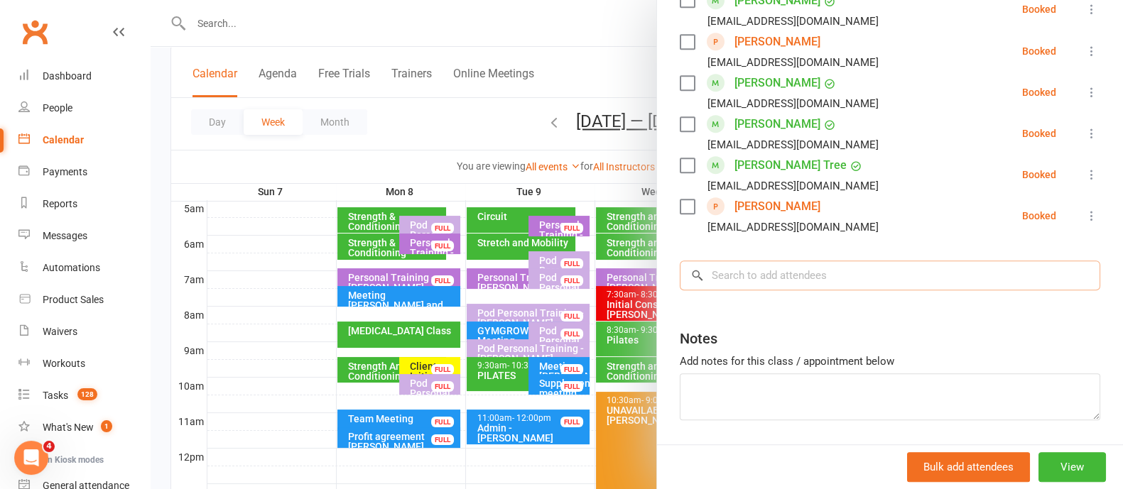
click at [737, 261] on input "search" at bounding box center [890, 276] width 421 height 30
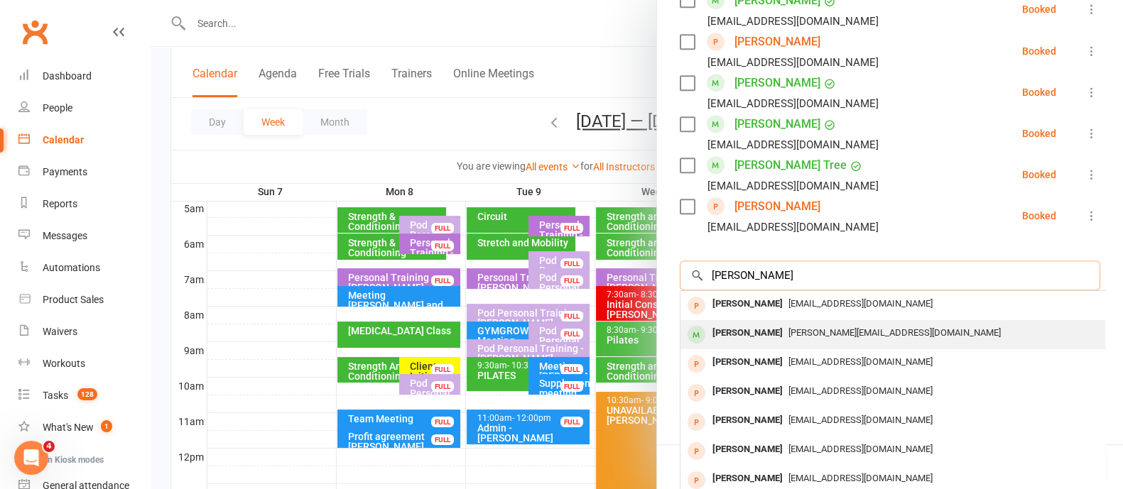
type input "[PERSON_NAME]"
click at [757, 323] on div "[PERSON_NAME]" at bounding box center [748, 333] width 82 height 21
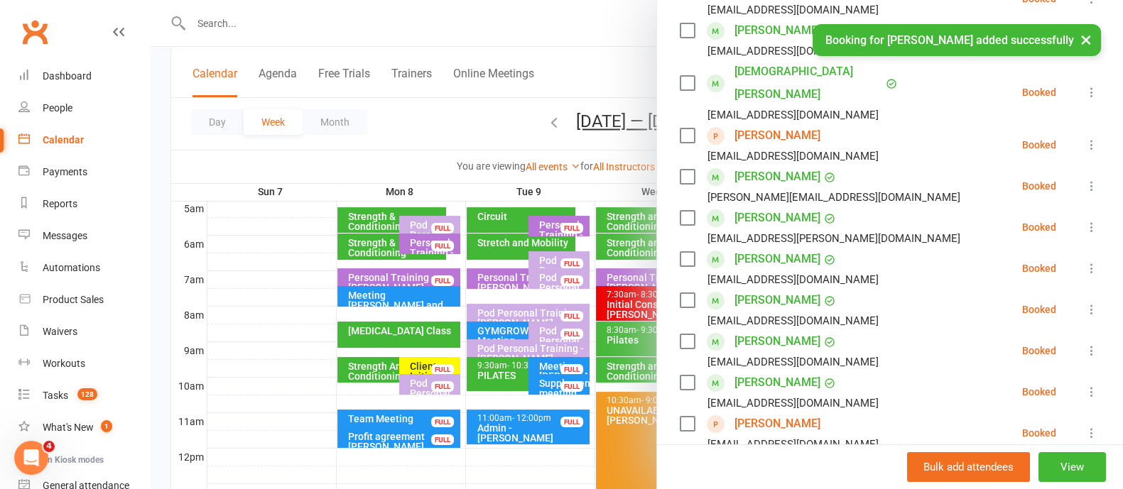
scroll to position [0, 0]
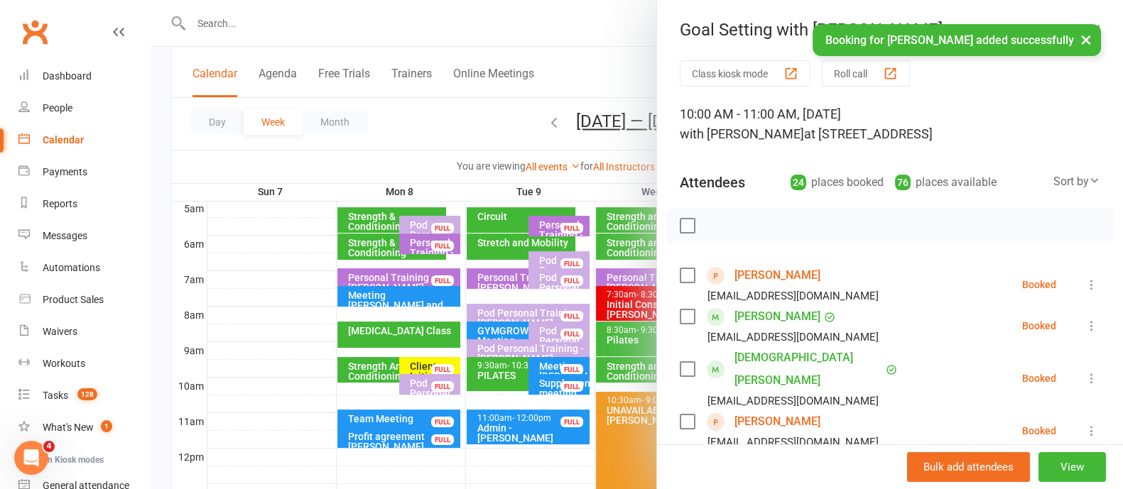
click at [1081, 37] on button "×" at bounding box center [1086, 39] width 26 height 31
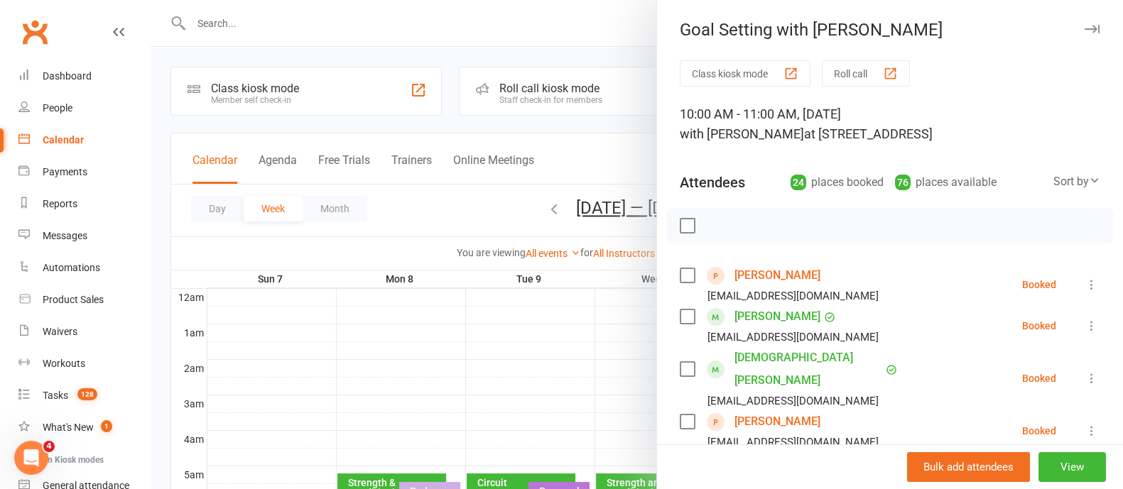
click at [306, 28] on div at bounding box center [637, 244] width 973 height 489
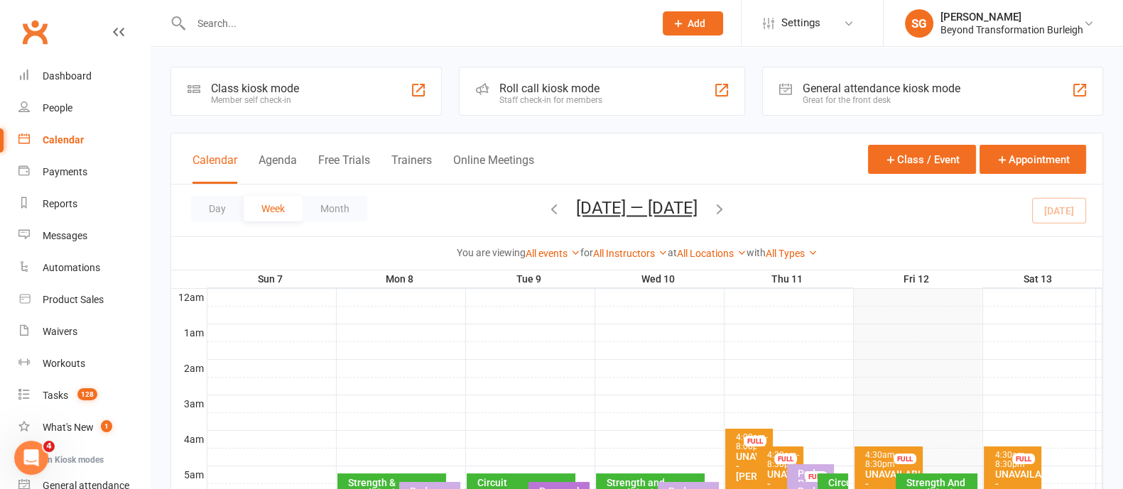
click at [266, 28] on input "text" at bounding box center [415, 23] width 457 height 20
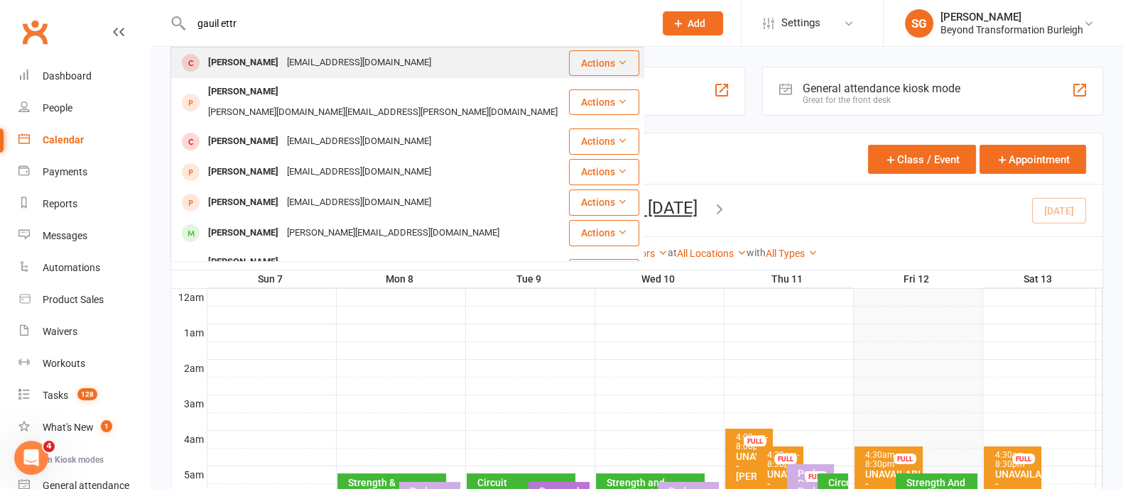
type input "gauil ettr"
click at [237, 51] on div "[PERSON_NAME] [PERSON_NAME][EMAIL_ADDRESS][DOMAIN_NAME]" at bounding box center [370, 62] width 396 height 29
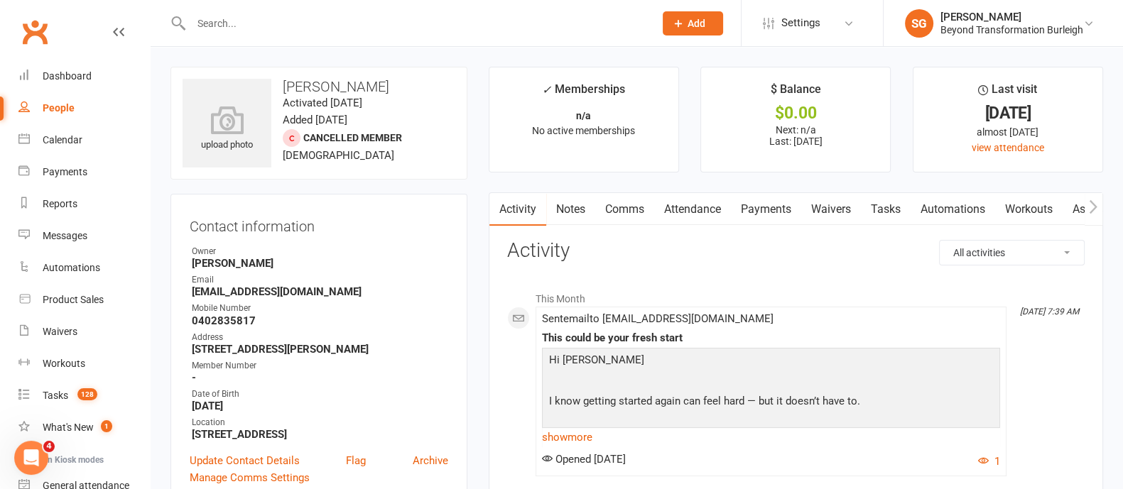
drag, startPoint x: 255, startPoint y: 5, endPoint x: 252, endPoint y: 19, distance: 14.5
click at [252, 19] on div at bounding box center [407, 23] width 474 height 46
click at [252, 19] on input "text" at bounding box center [415, 23] width 457 height 20
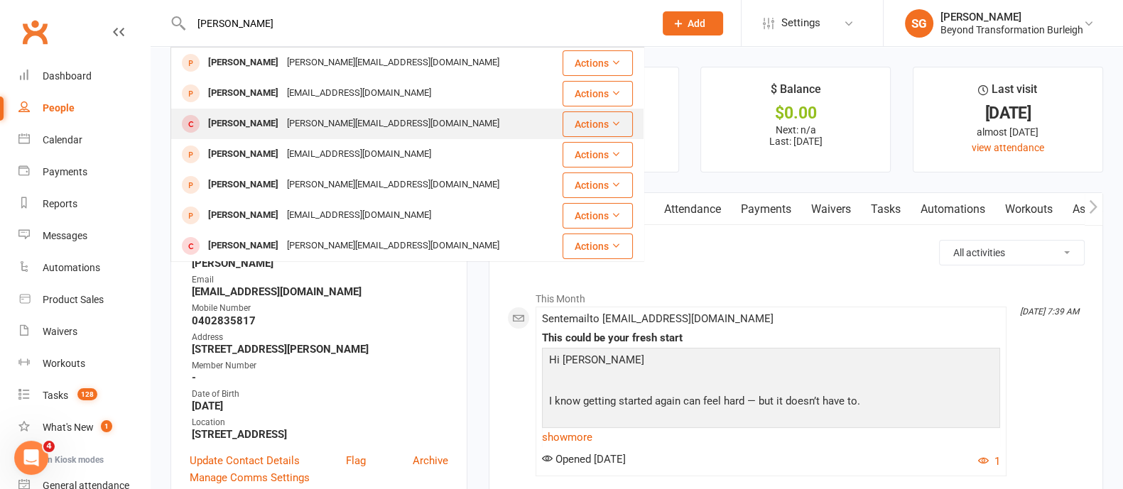
type input "[PERSON_NAME]"
click at [258, 116] on div "[PERSON_NAME]" at bounding box center [243, 124] width 79 height 21
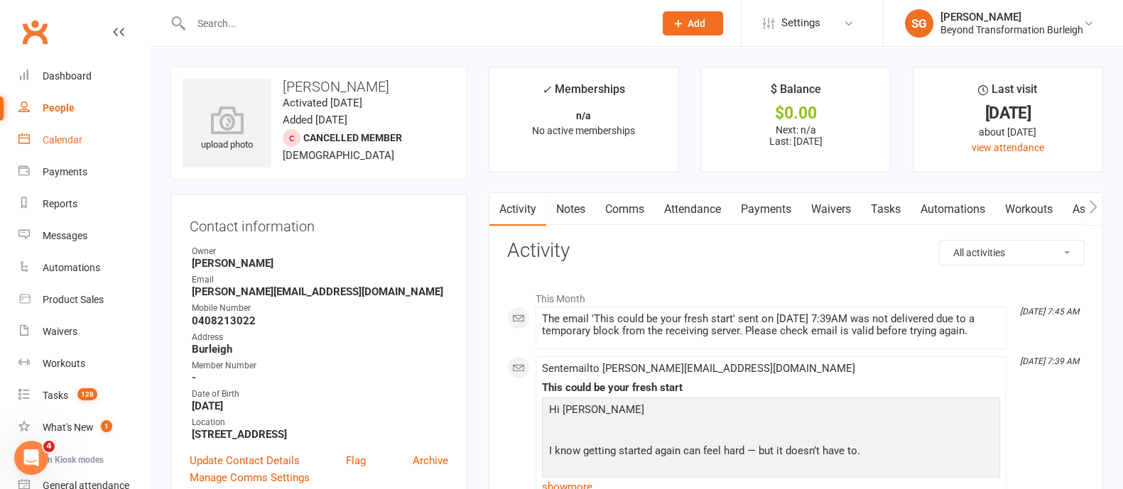
click at [53, 141] on div "Calendar" at bounding box center [63, 139] width 40 height 11
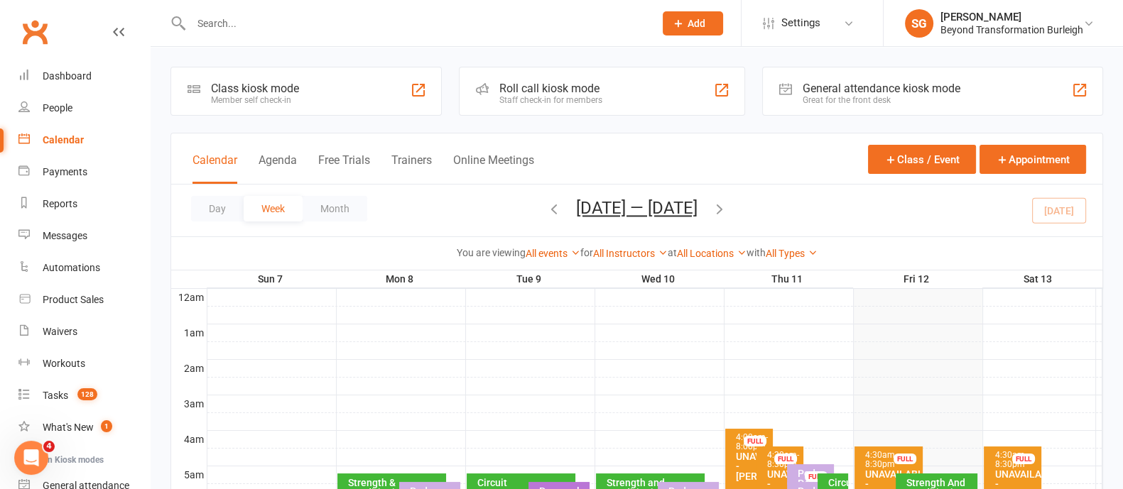
click at [724, 210] on icon "button" at bounding box center [720, 209] width 16 height 16
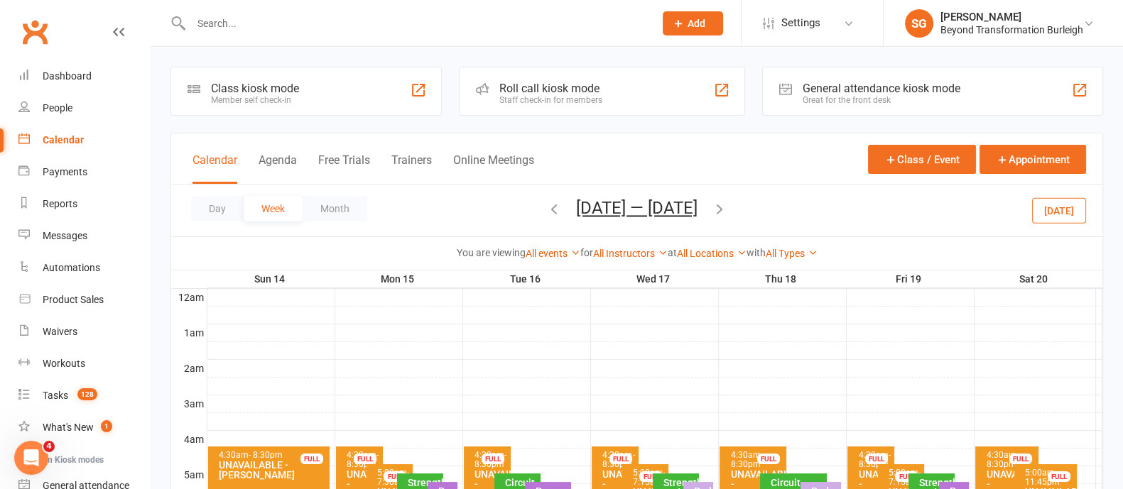
click at [324, 22] on input "text" at bounding box center [415, 23] width 457 height 20
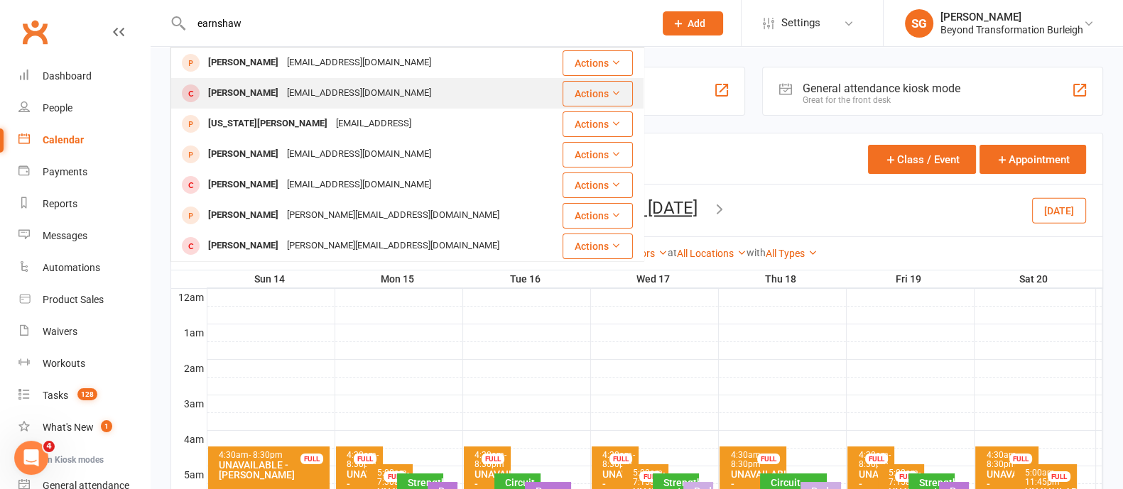
type input "earnshaw"
click at [303, 90] on div "[EMAIL_ADDRESS][DOMAIN_NAME]" at bounding box center [359, 93] width 153 height 21
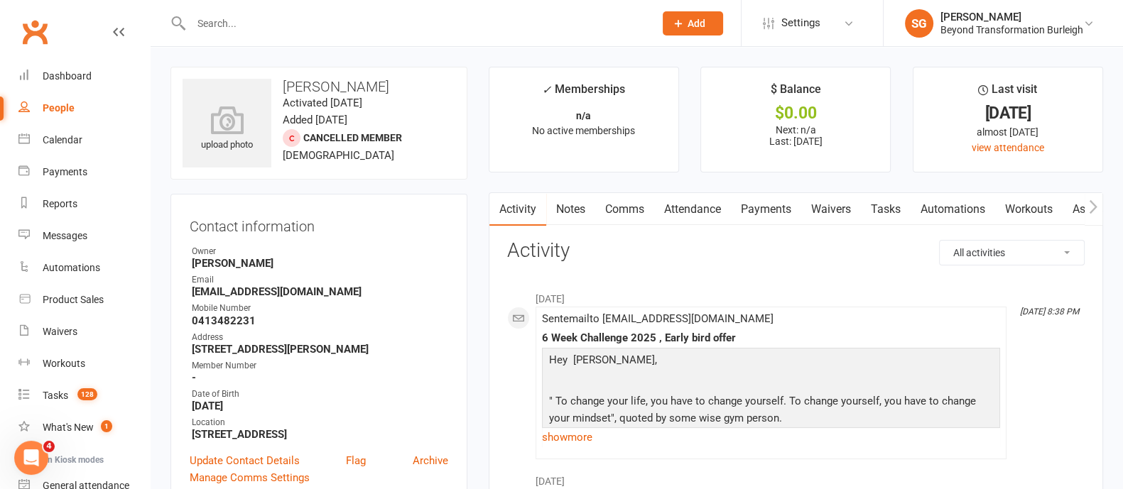
click at [226, 33] on input "text" at bounding box center [415, 23] width 457 height 20
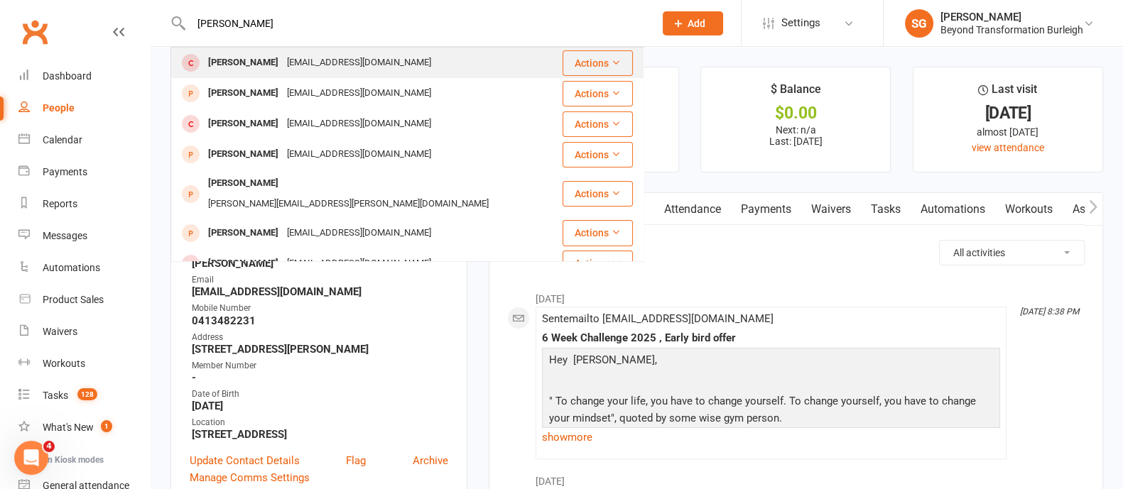
type input "[PERSON_NAME]"
click at [238, 53] on div "[PERSON_NAME]" at bounding box center [243, 63] width 79 height 21
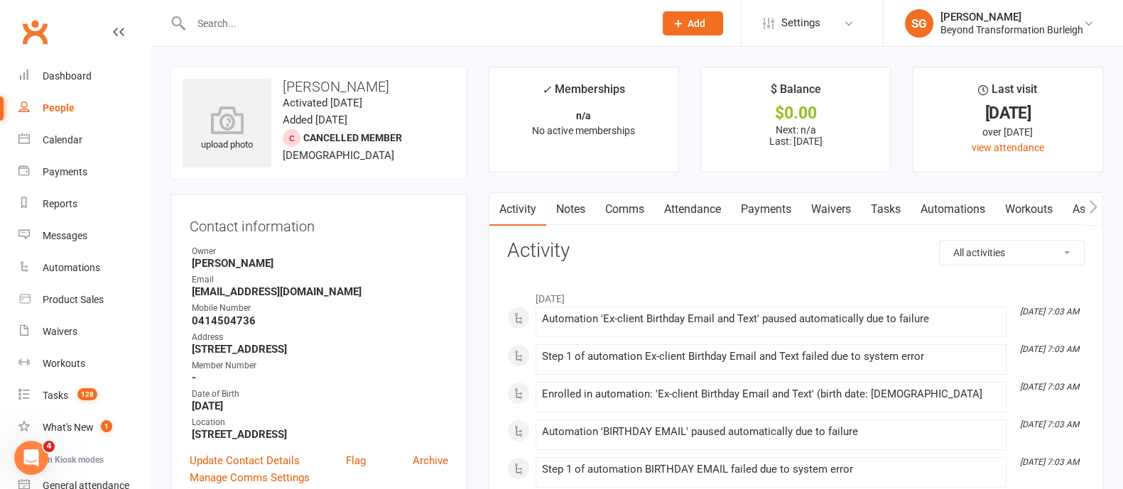
click at [298, 22] on input "text" at bounding box center [415, 23] width 457 height 20
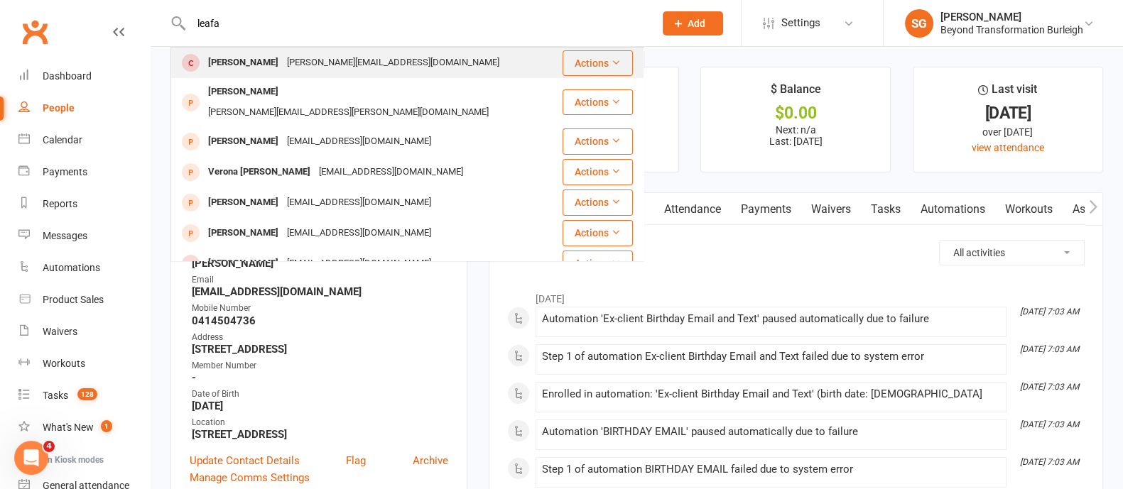
type input "leafa"
click at [296, 73] on div "[PERSON_NAME] [PERSON_NAME][EMAIL_ADDRESS][DOMAIN_NAME]" at bounding box center [366, 62] width 389 height 29
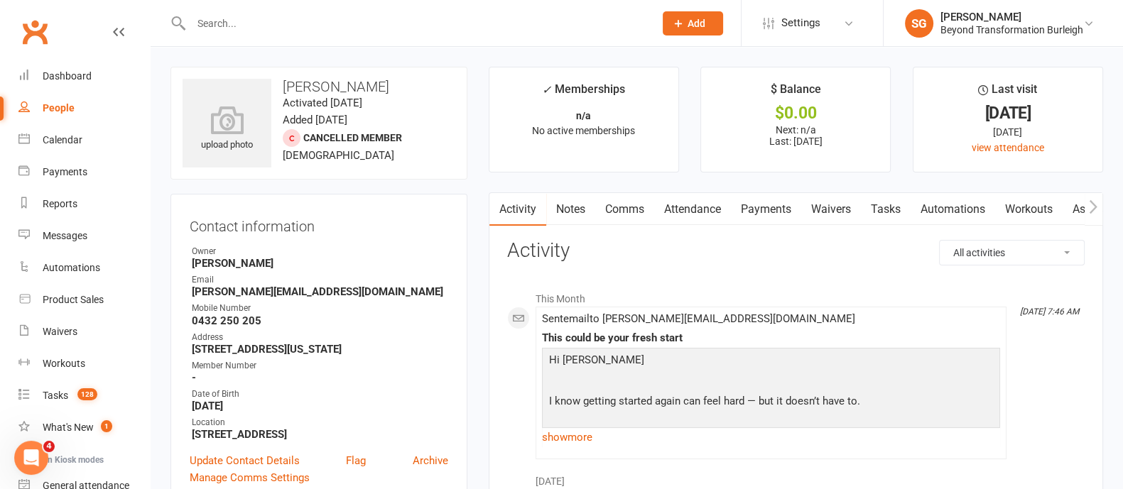
click at [250, 21] on input "text" at bounding box center [415, 23] width 457 height 20
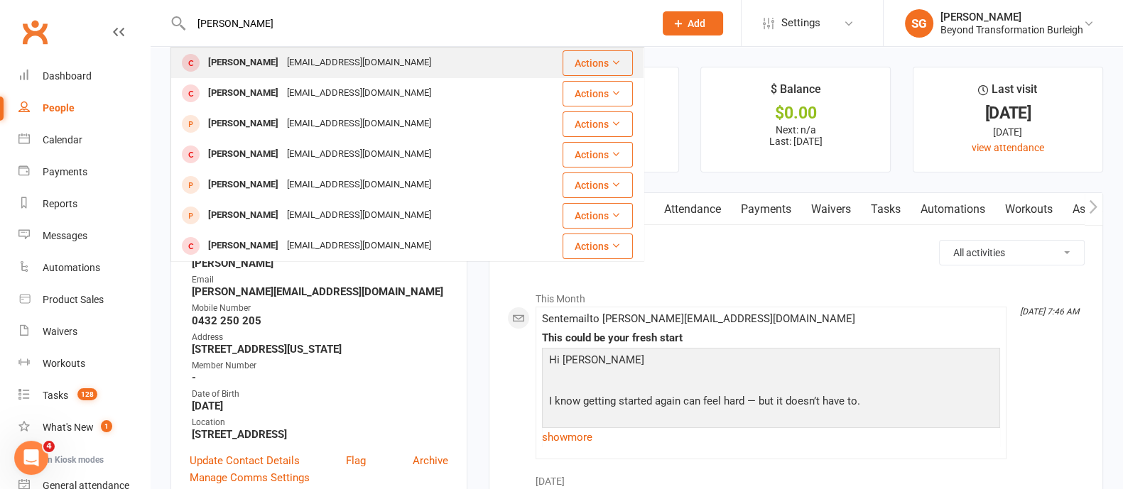
type input "[PERSON_NAME]"
click at [238, 58] on div "[PERSON_NAME]" at bounding box center [243, 63] width 79 height 21
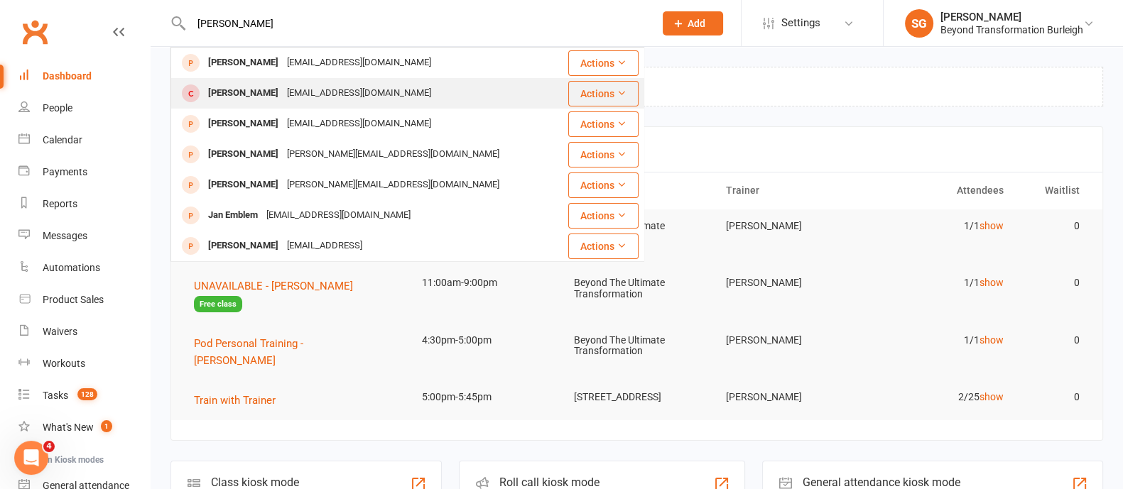
type input "jan edgar"
click at [377, 88] on div "Jan Edgar Jedgar2303@gmail.com" at bounding box center [369, 93] width 395 height 29
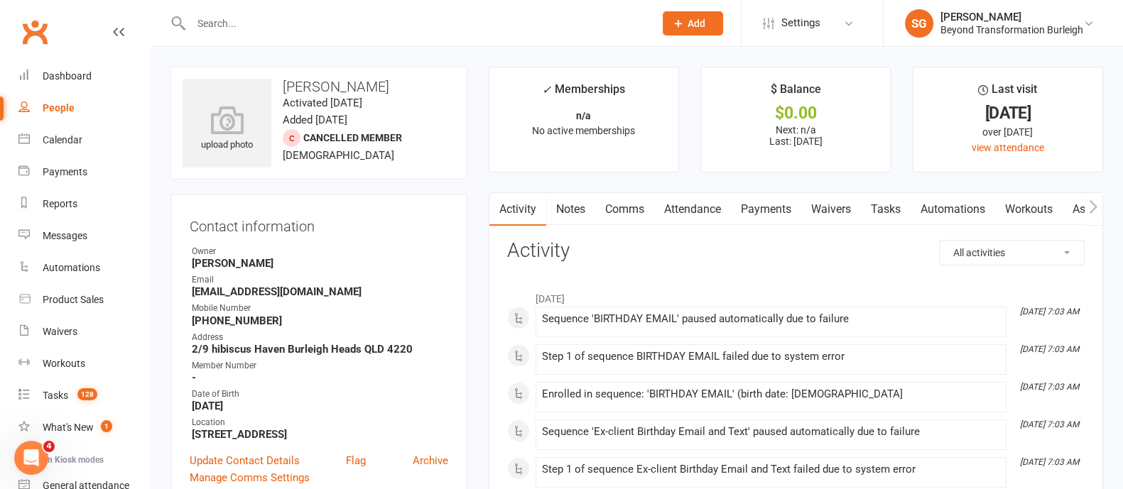
click at [259, 18] on input "text" at bounding box center [415, 23] width 457 height 20
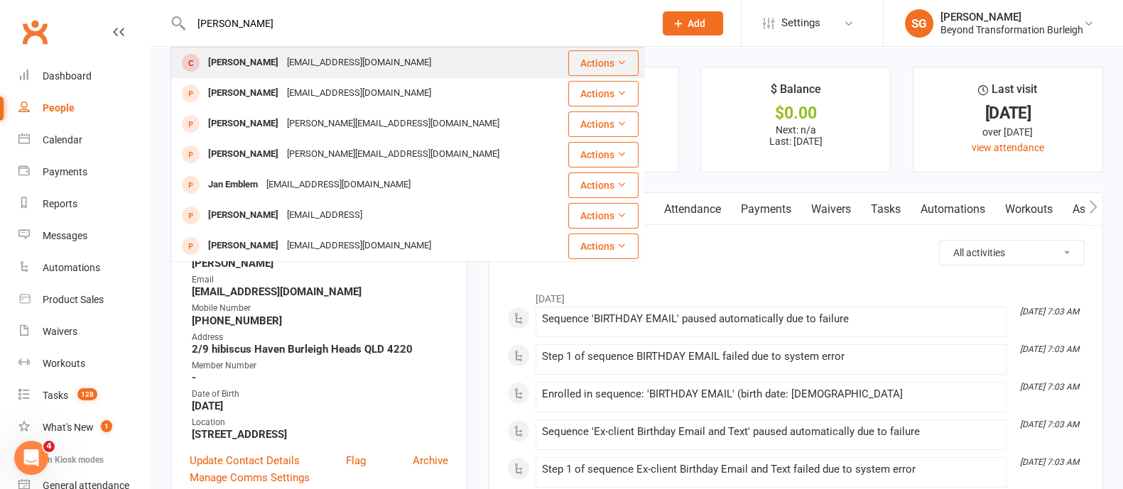
type input "jan edg"
click at [347, 72] on div "Jedgar2303@gmail.com" at bounding box center [359, 63] width 153 height 21
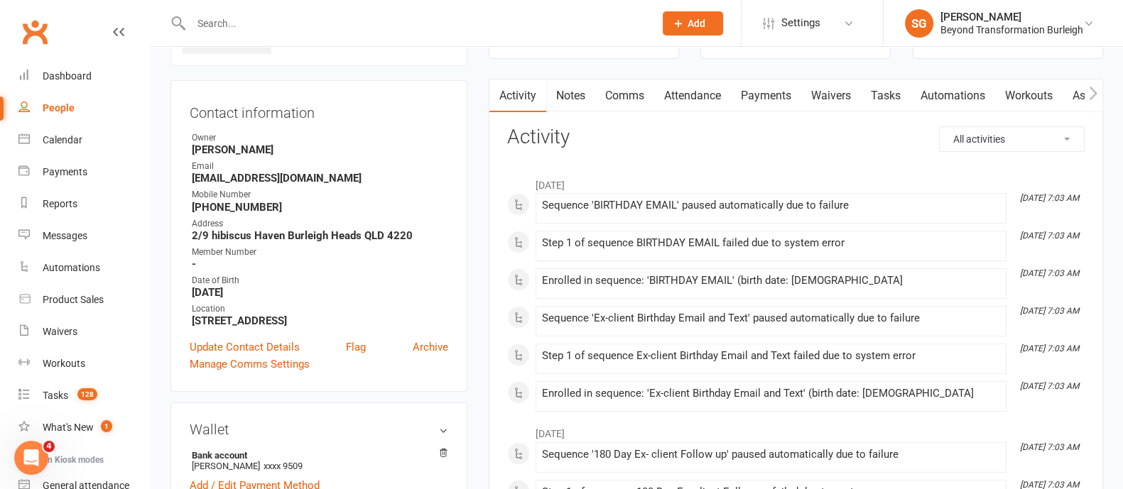
scroll to position [177, 0]
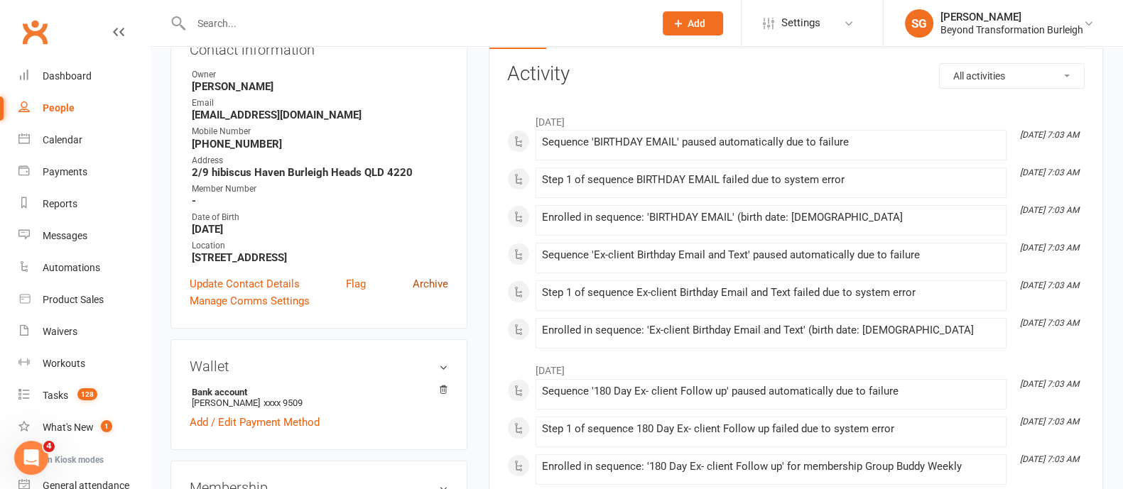
click at [433, 288] on link "Archive" at bounding box center [431, 284] width 36 height 17
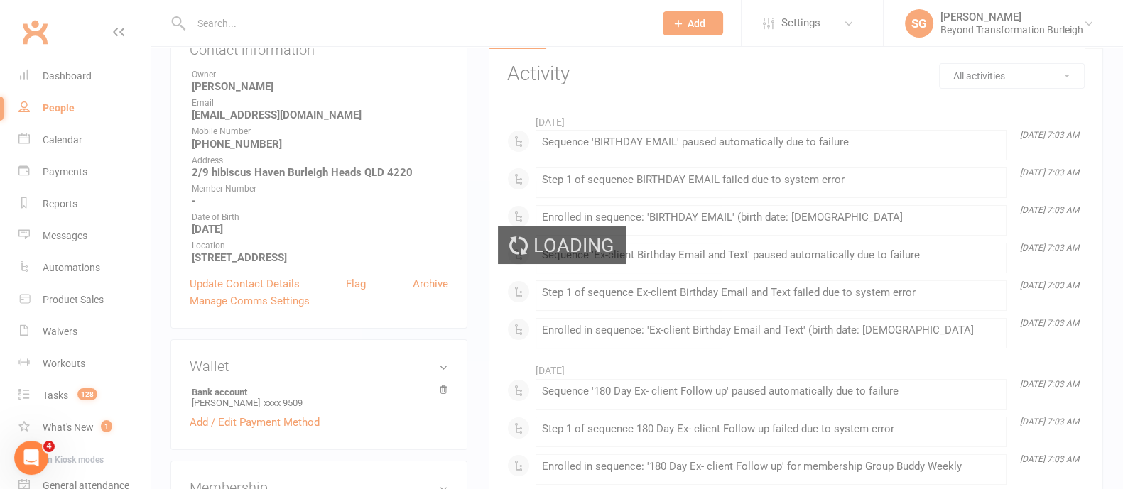
select select "100"
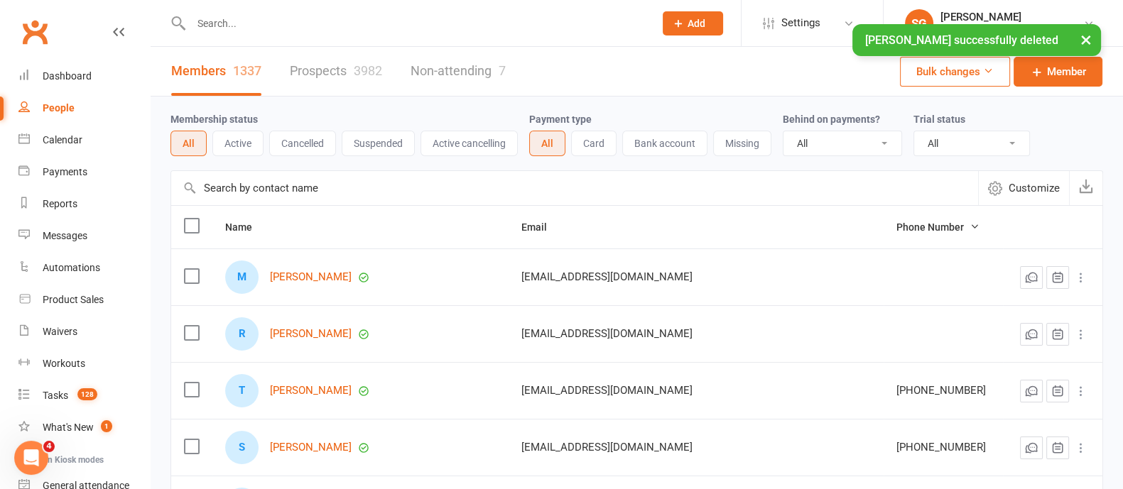
click at [245, 23] on input "text" at bounding box center [415, 23] width 457 height 20
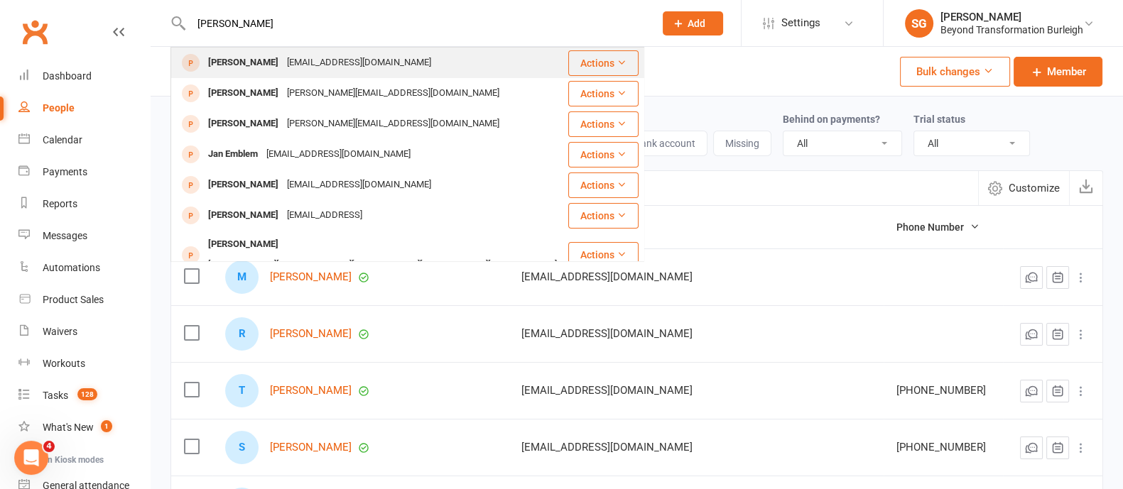
type input "jan edg"
click at [283, 67] on div "Jedgar2303@gmail.com" at bounding box center [359, 63] width 153 height 21
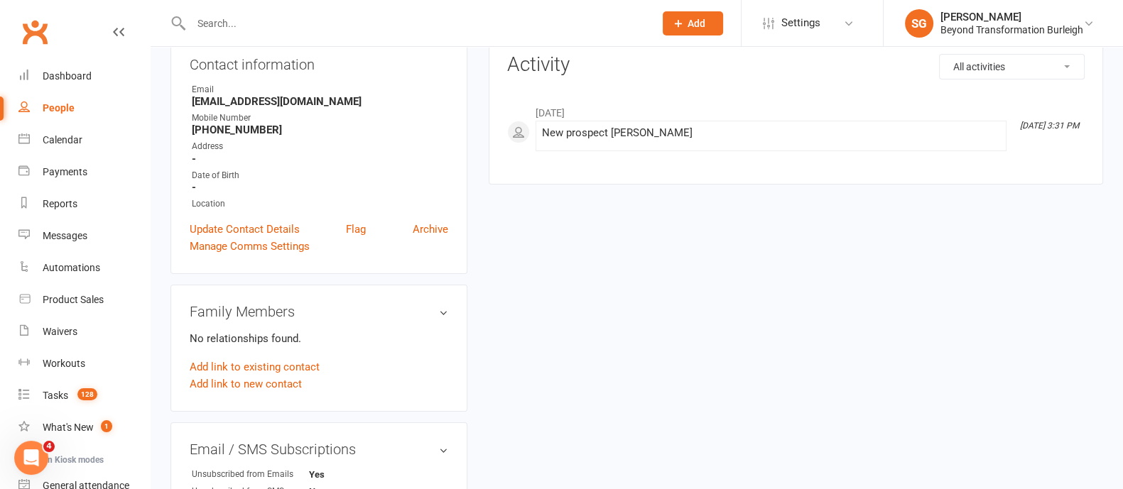
scroll to position [177, 0]
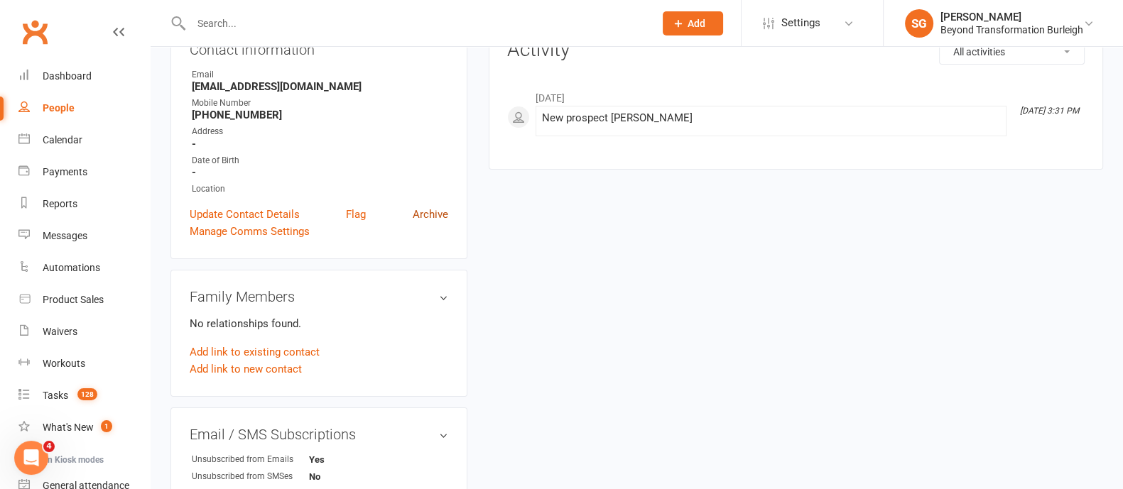
click at [428, 215] on link "Archive" at bounding box center [431, 214] width 36 height 17
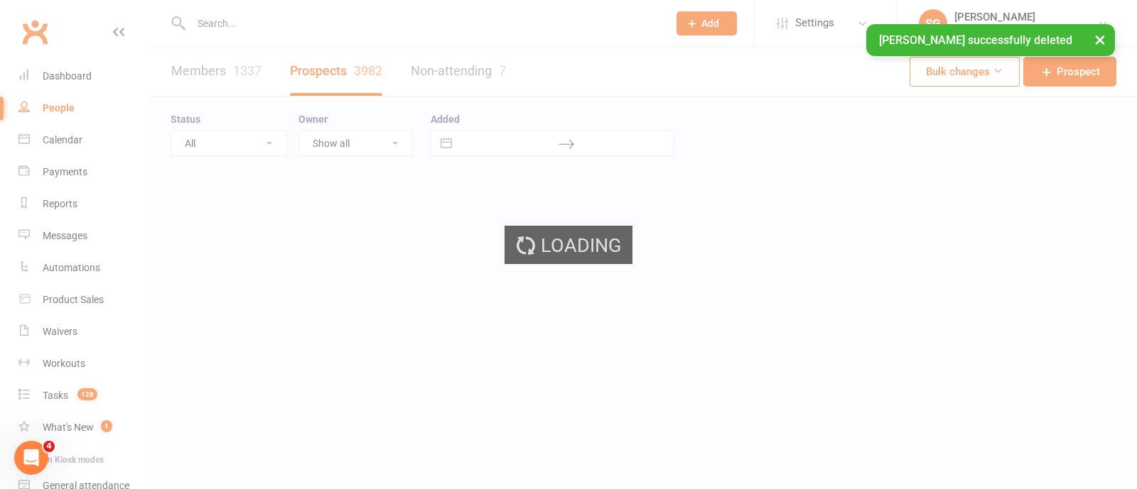
select select "100"
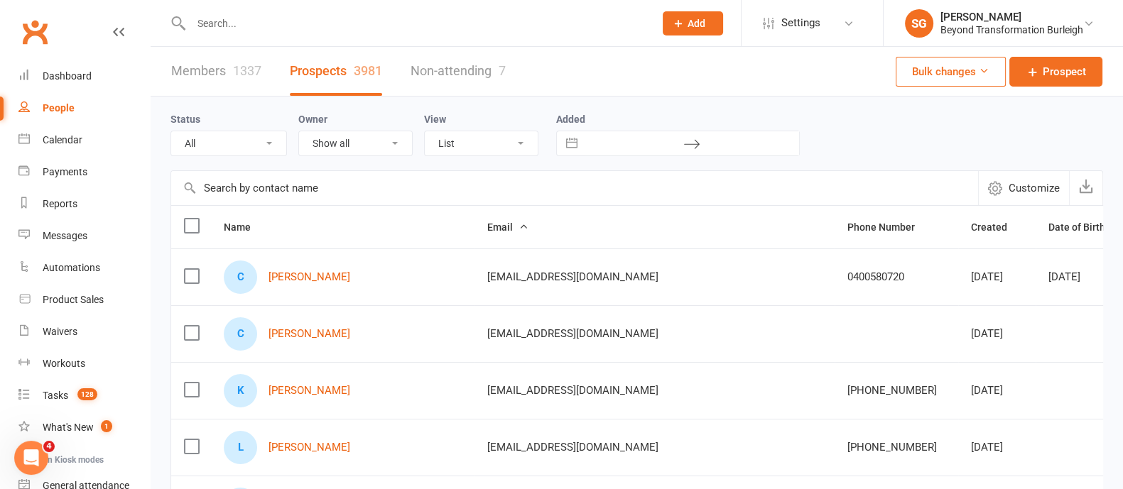
click at [266, 23] on input "text" at bounding box center [415, 23] width 457 height 20
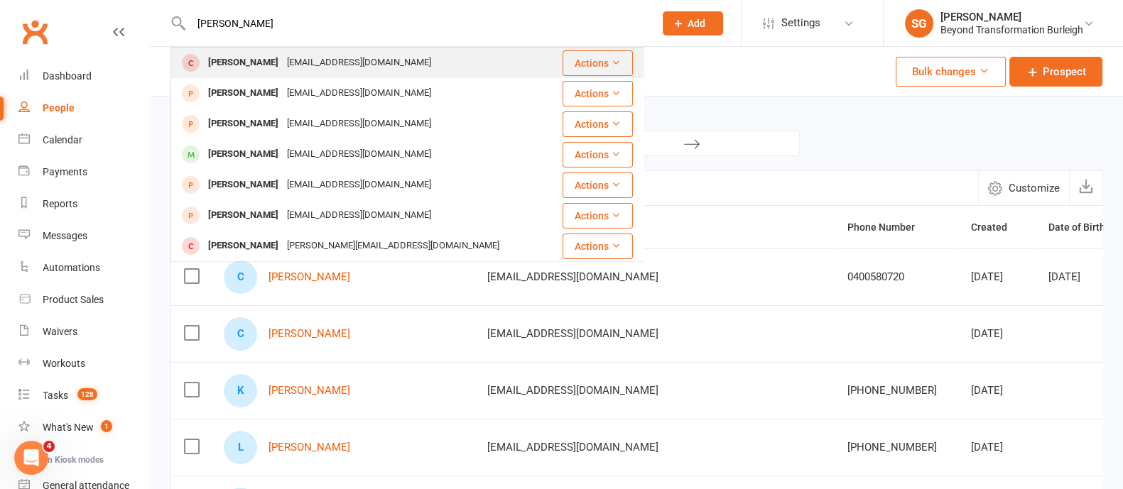
type input "JASON MCCOR"
click at [291, 56] on div "[EMAIL_ADDRESS][DOMAIN_NAME]" at bounding box center [359, 63] width 153 height 21
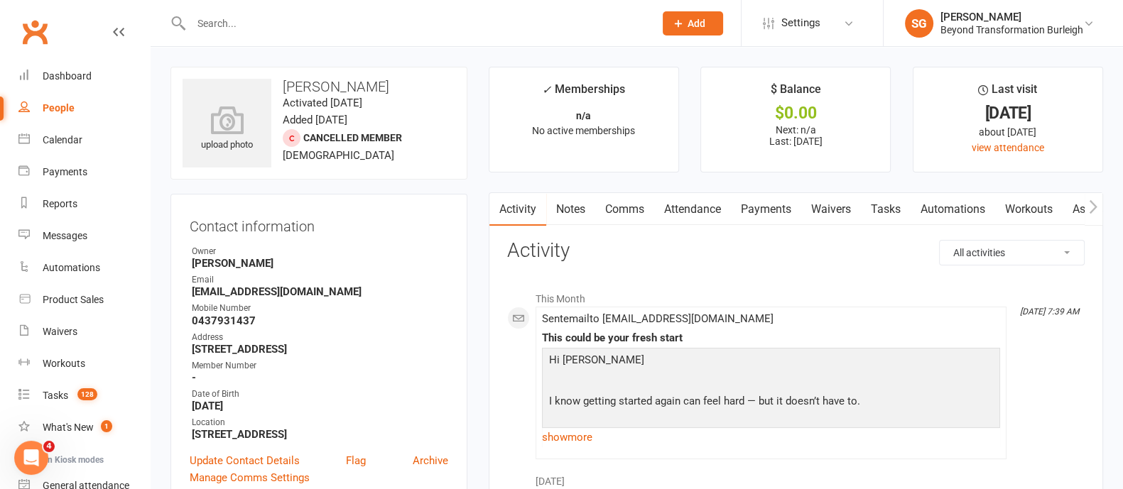
click at [223, 26] on input "text" at bounding box center [415, 23] width 457 height 20
click at [438, 457] on link "Archive" at bounding box center [431, 461] width 36 height 17
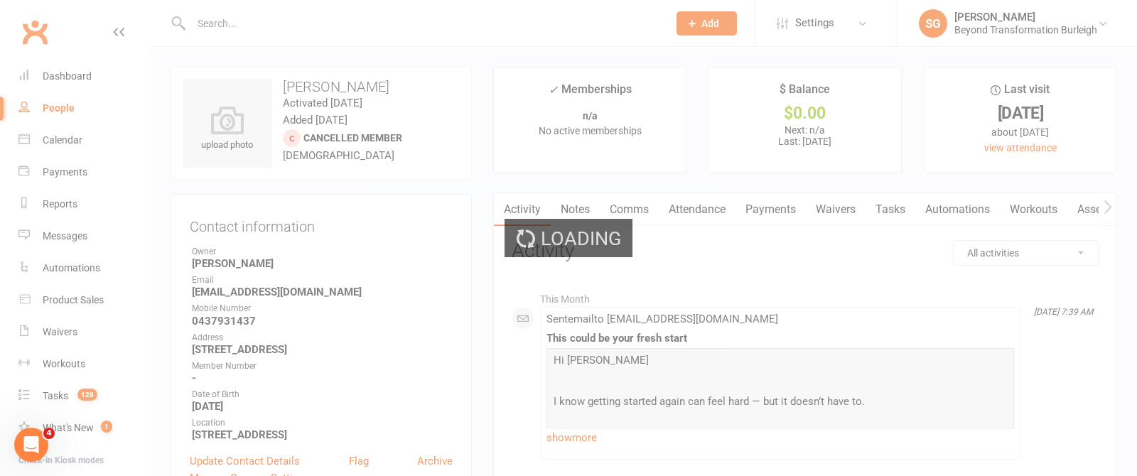
select select "100"
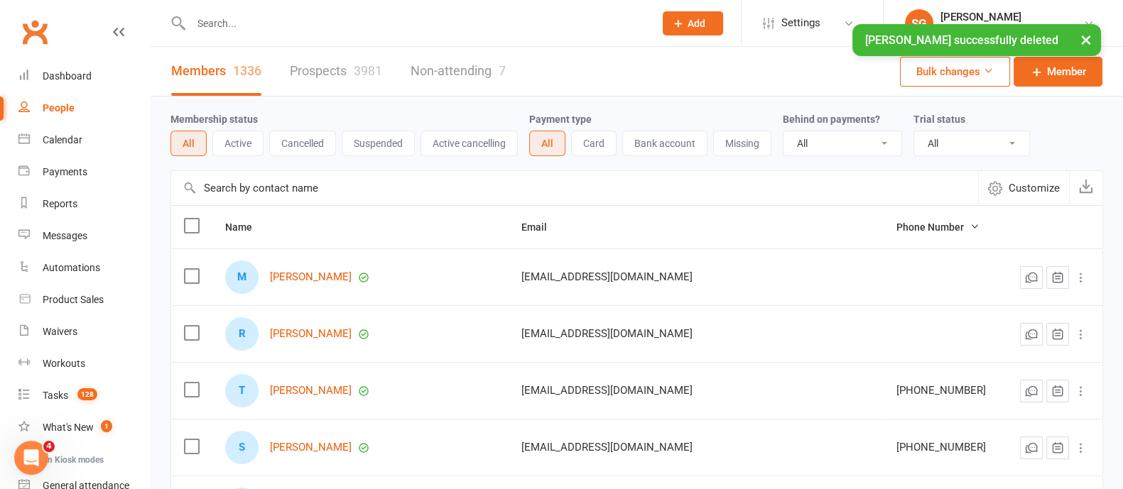
click at [291, 16] on input "text" at bounding box center [415, 23] width 457 height 20
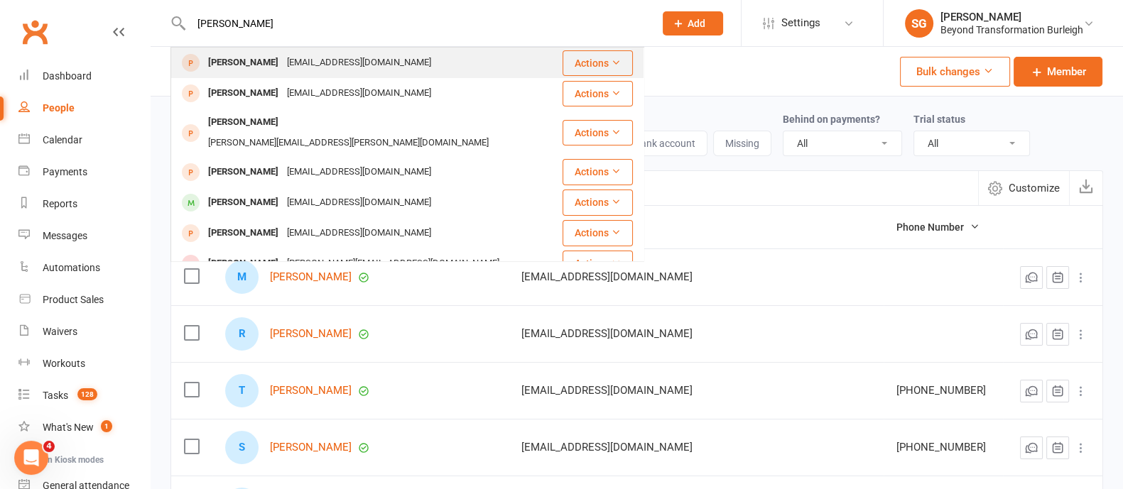
type input "JASON MCCO"
click at [305, 61] on div "[EMAIL_ADDRESS][DOMAIN_NAME]" at bounding box center [359, 63] width 153 height 21
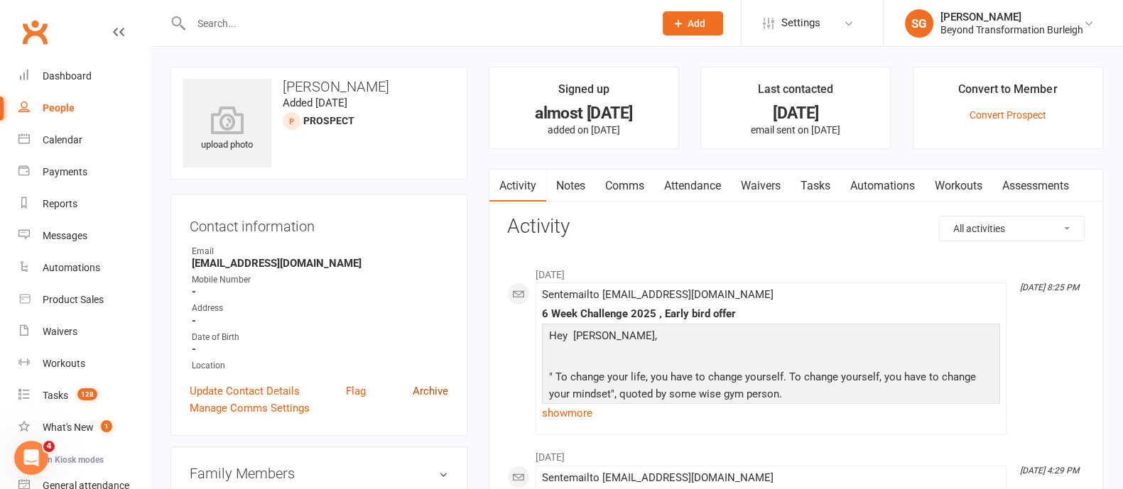
click at [434, 393] on link "Archive" at bounding box center [431, 391] width 36 height 17
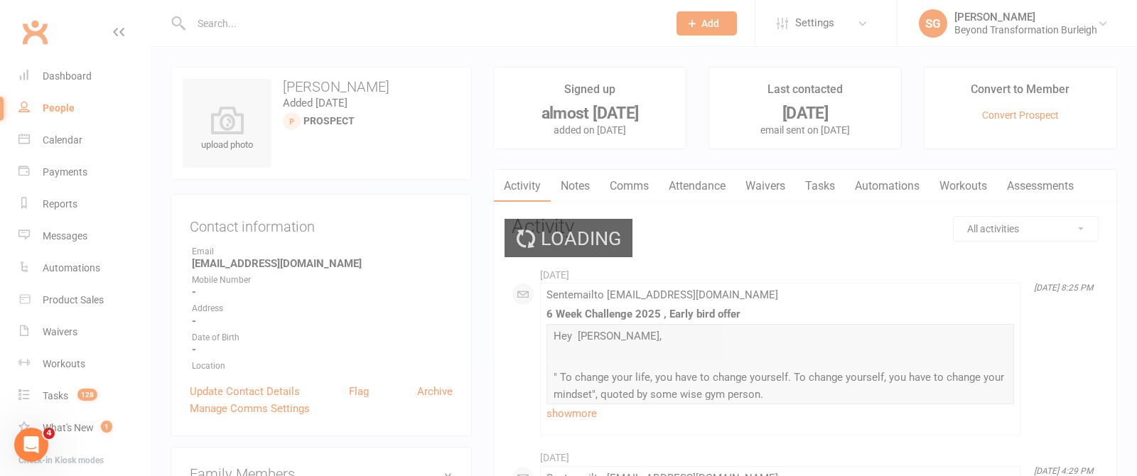
select select "100"
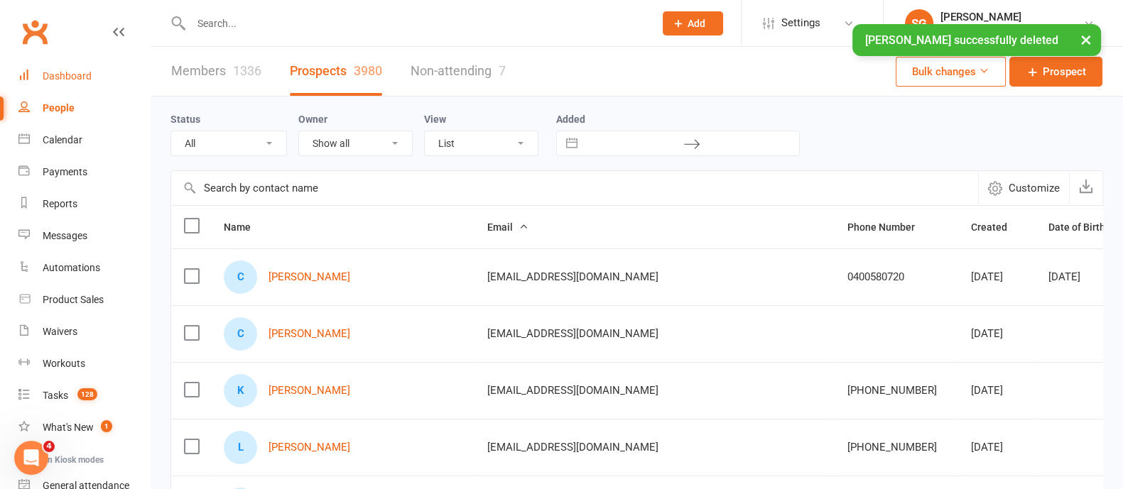
click at [80, 81] on div "Dashboard" at bounding box center [67, 75] width 49 height 11
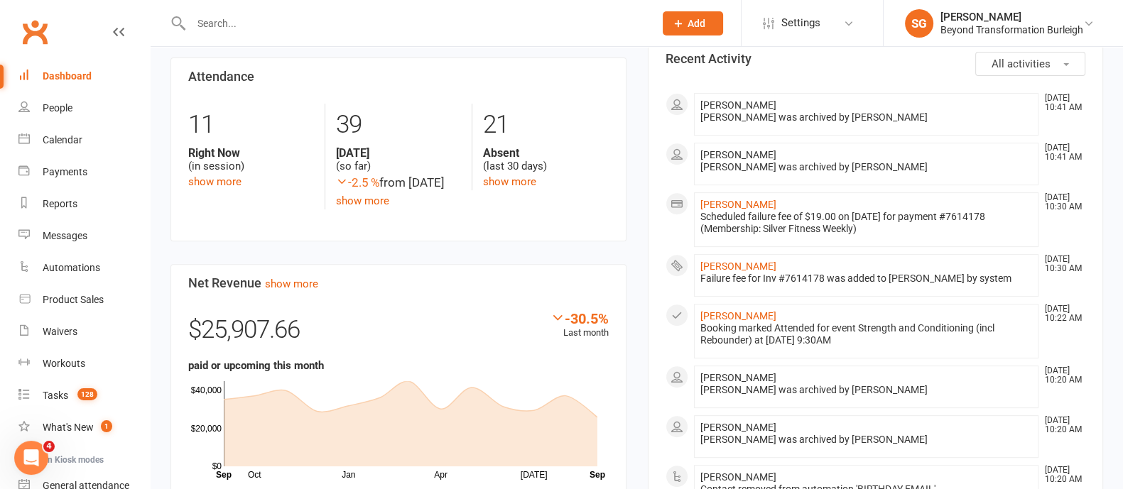
scroll to position [710, 0]
click at [715, 199] on link "Tracey Bradley" at bounding box center [738, 204] width 76 height 11
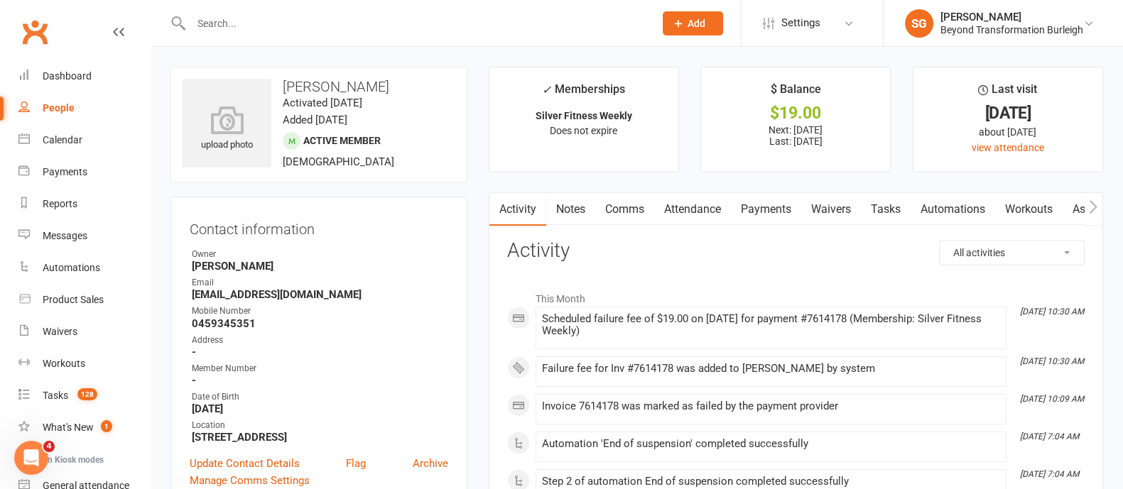
click at [778, 204] on link "Payments" at bounding box center [766, 209] width 70 height 33
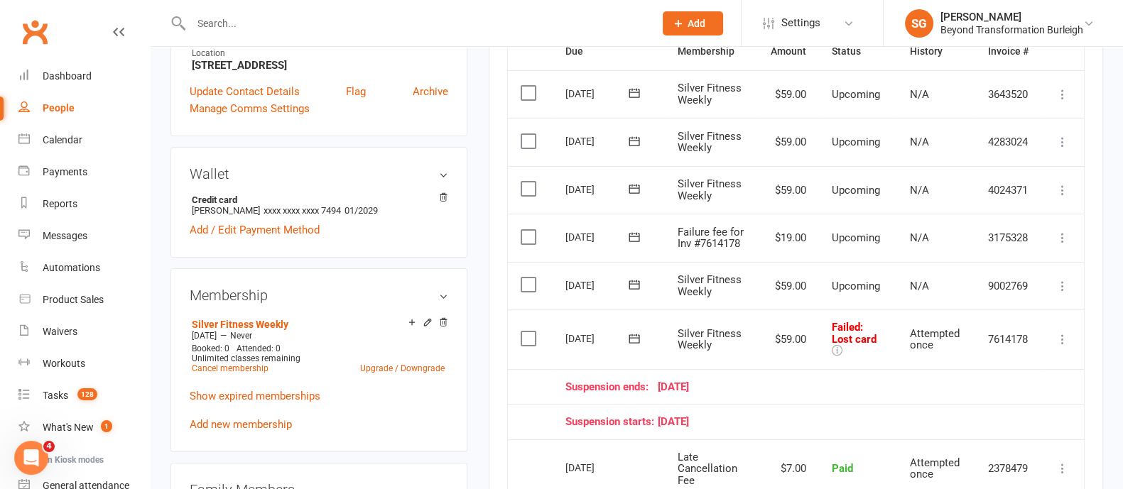
scroll to position [444, 0]
